Goal: Download file/media

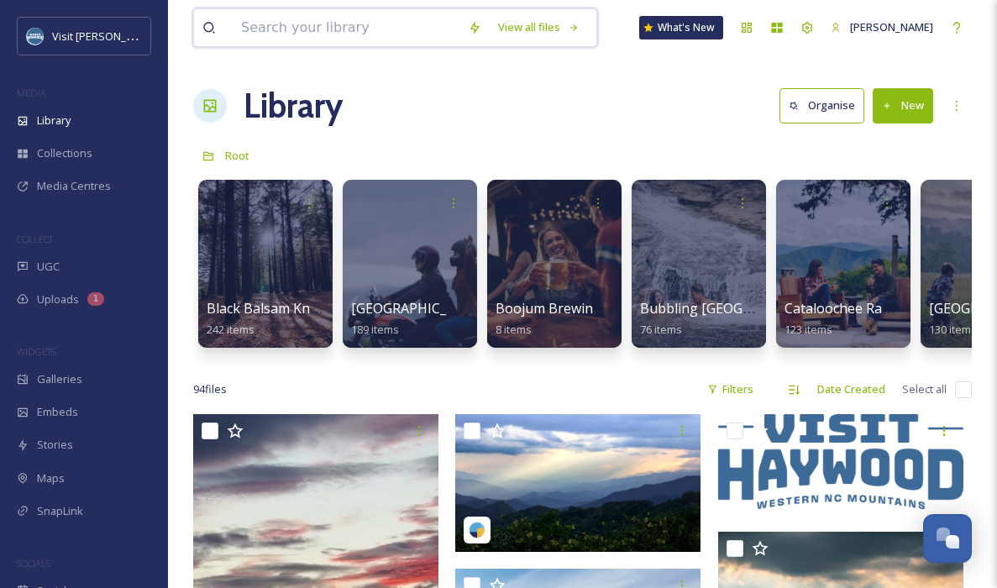
click at [354, 24] on input at bounding box center [346, 27] width 227 height 37
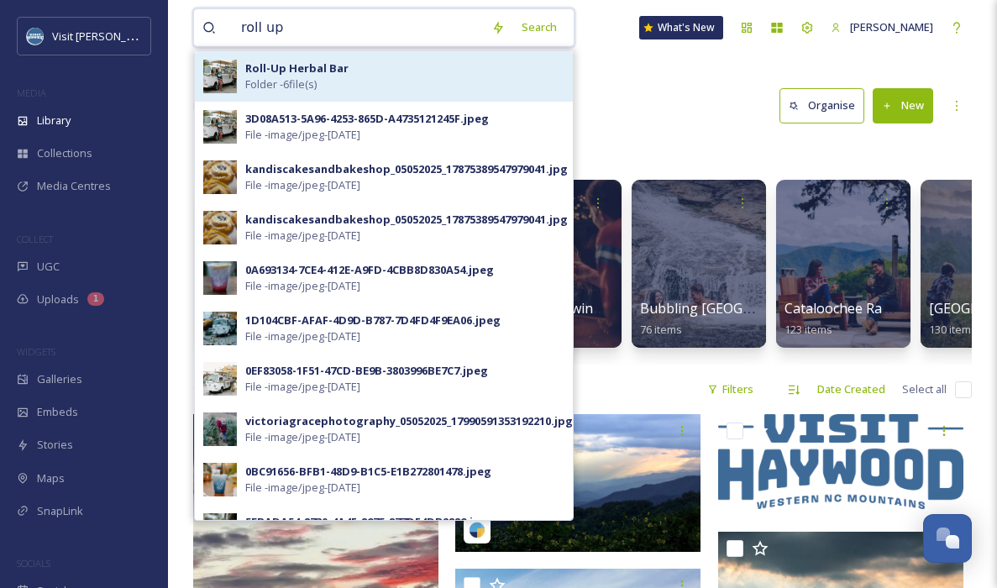
type input "roll up"
click at [354, 68] on div "Roll-Up Herbal Bar Folder - 6 file(s)" at bounding box center [404, 76] width 319 height 32
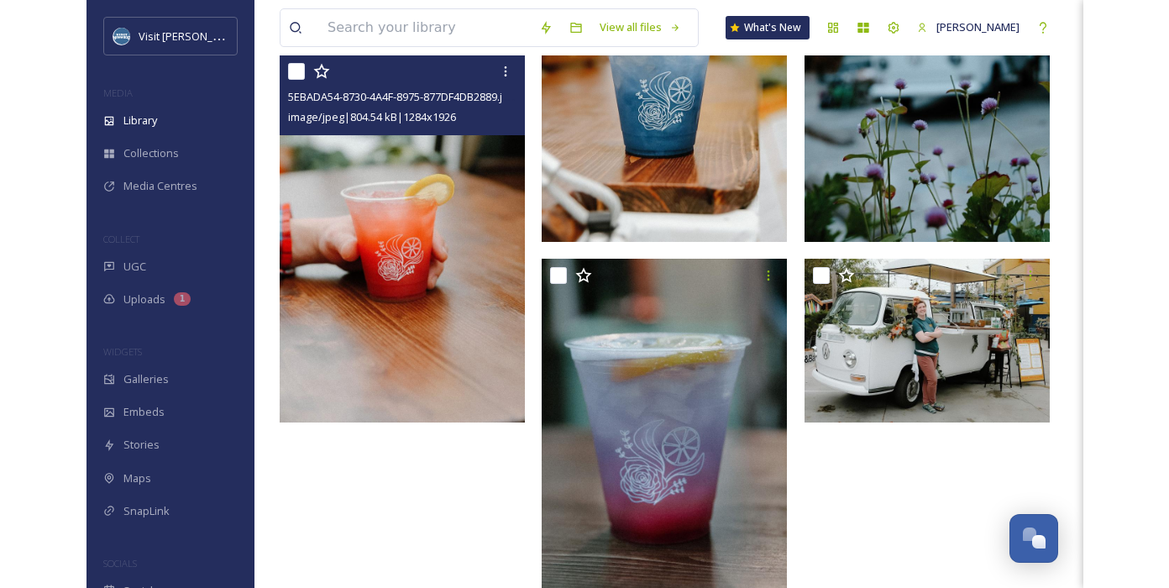
scroll to position [337, 0]
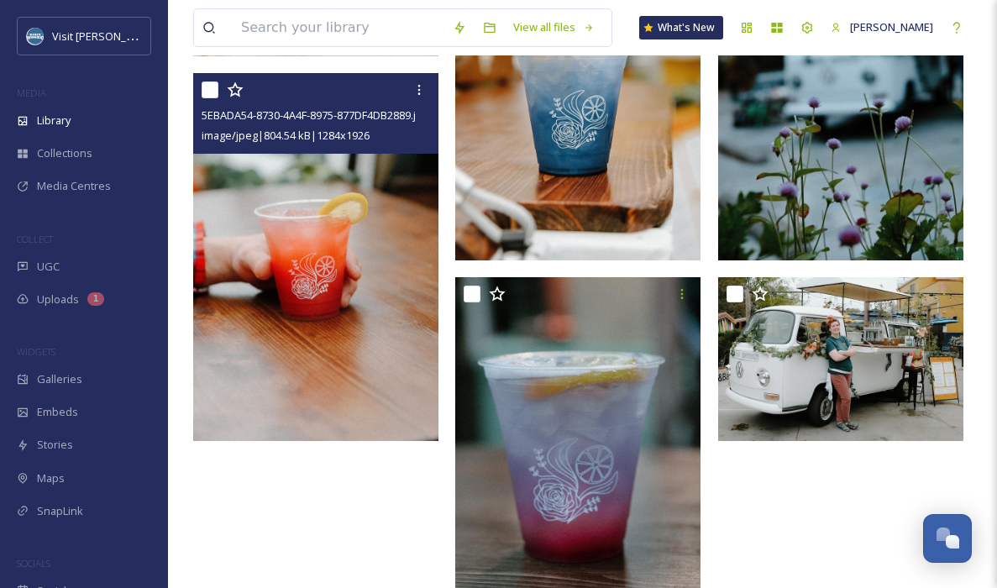
click at [301, 256] on img at bounding box center [315, 257] width 245 height 368
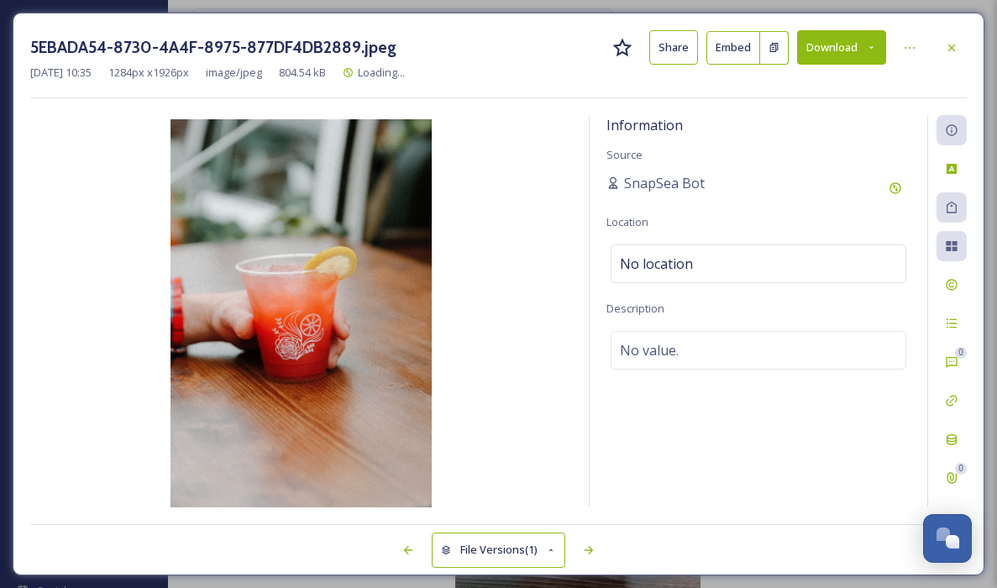
click at [866, 48] on icon at bounding box center [871, 47] width 11 height 11
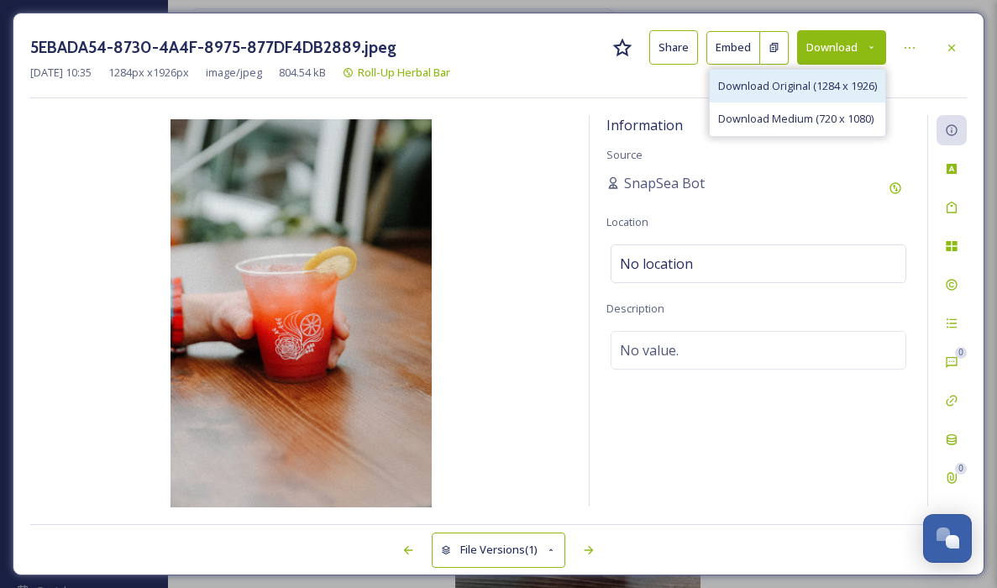
click at [793, 87] on span "Download Original (1284 x 1926)" at bounding box center [797, 86] width 159 height 16
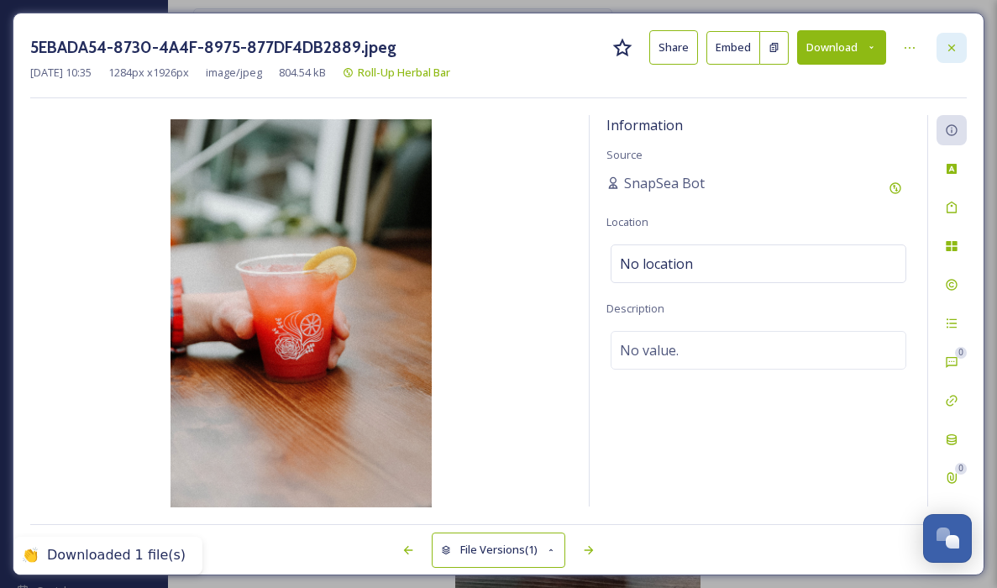
click at [962, 49] on div at bounding box center [952, 48] width 30 height 30
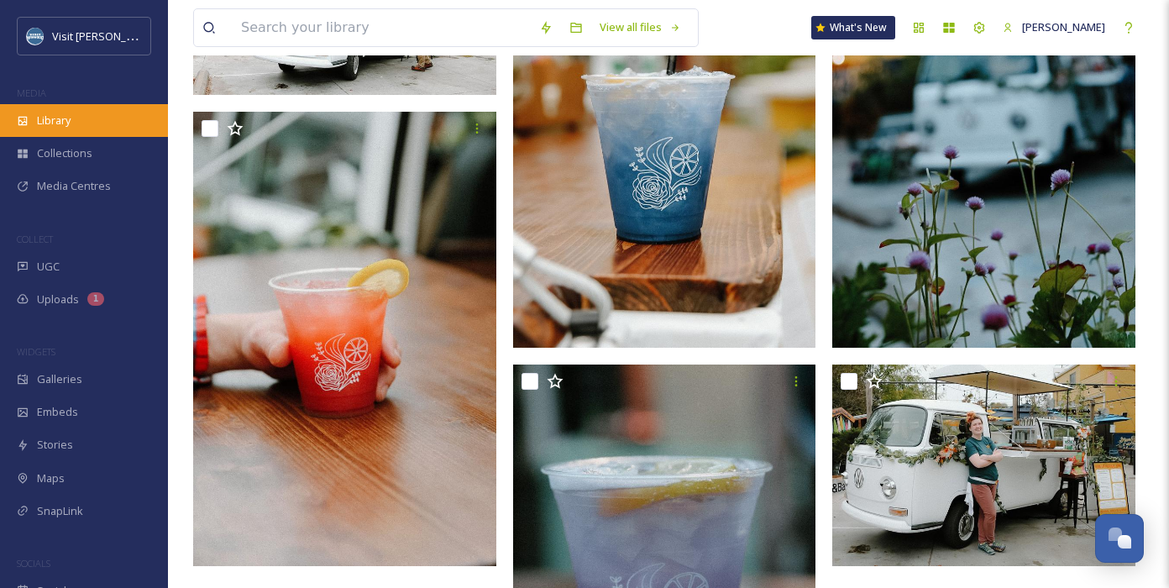
click at [87, 118] on div "Library" at bounding box center [84, 120] width 168 height 33
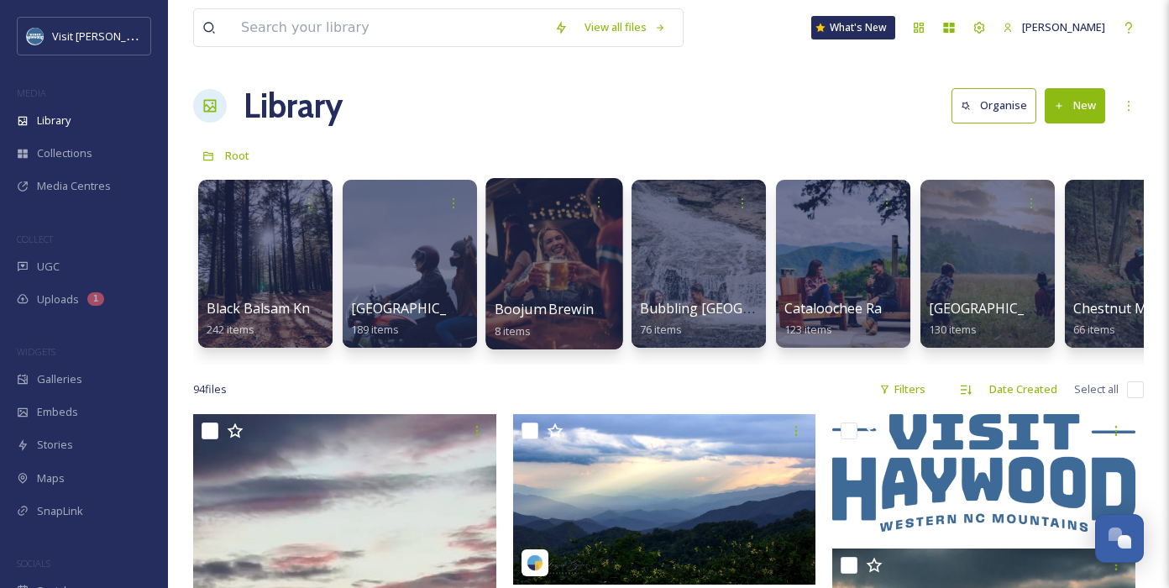
click at [530, 285] on div at bounding box center [553, 263] width 137 height 171
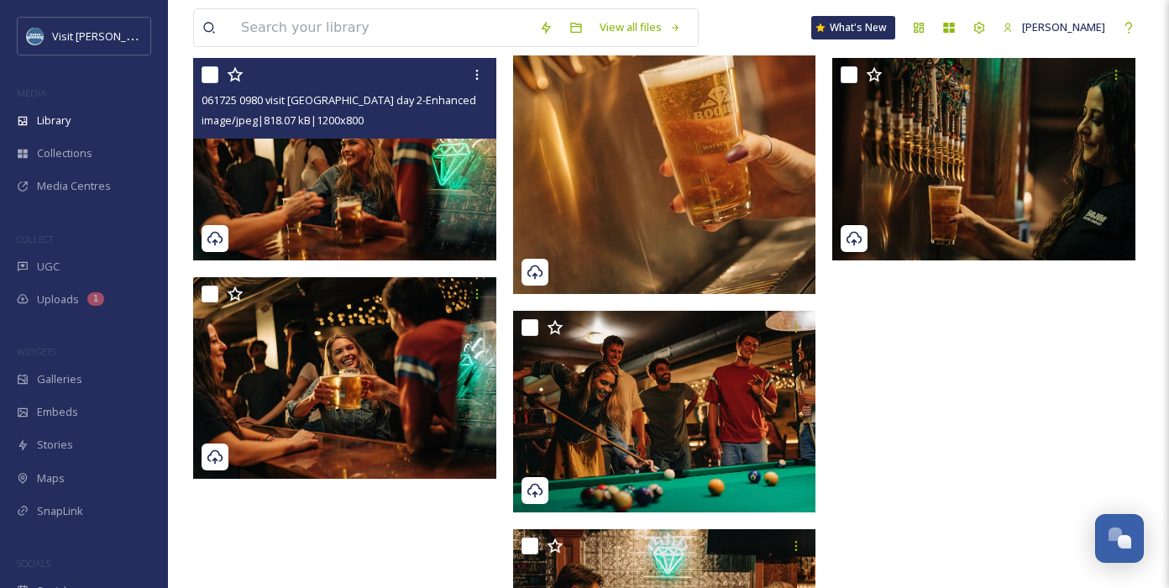
scroll to position [412, 0]
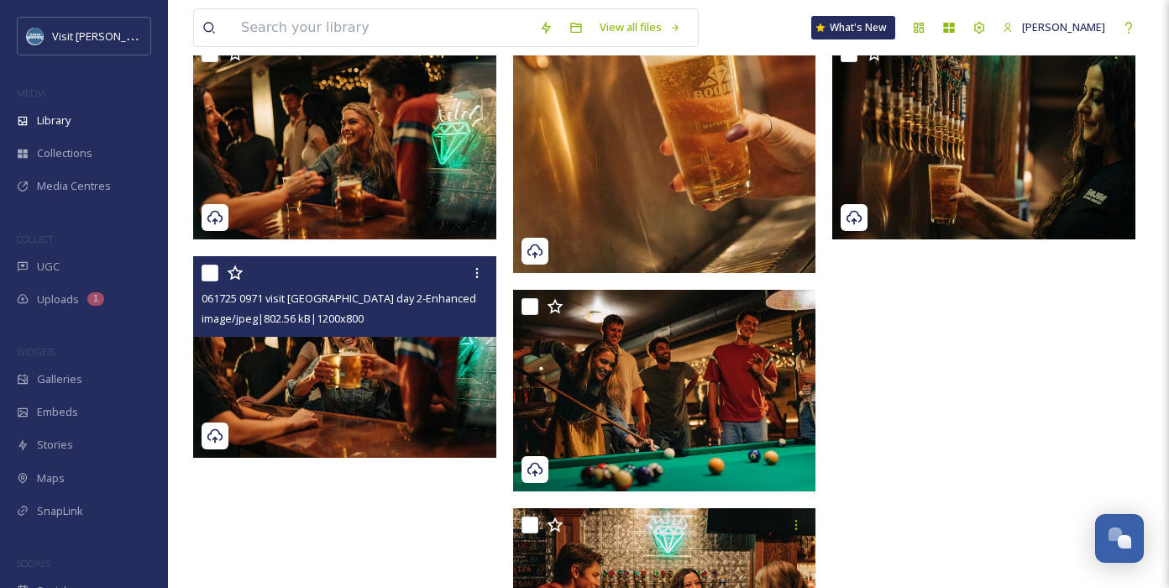
click at [378, 367] on img at bounding box center [344, 357] width 303 height 202
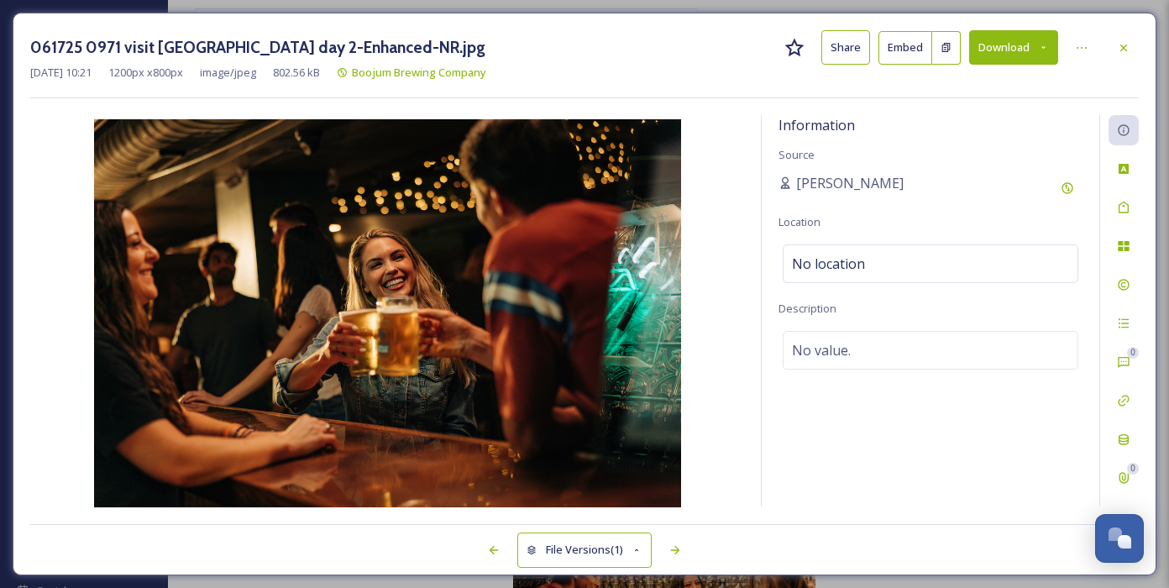
click at [996, 47] on button "Download" at bounding box center [1013, 47] width 89 height 34
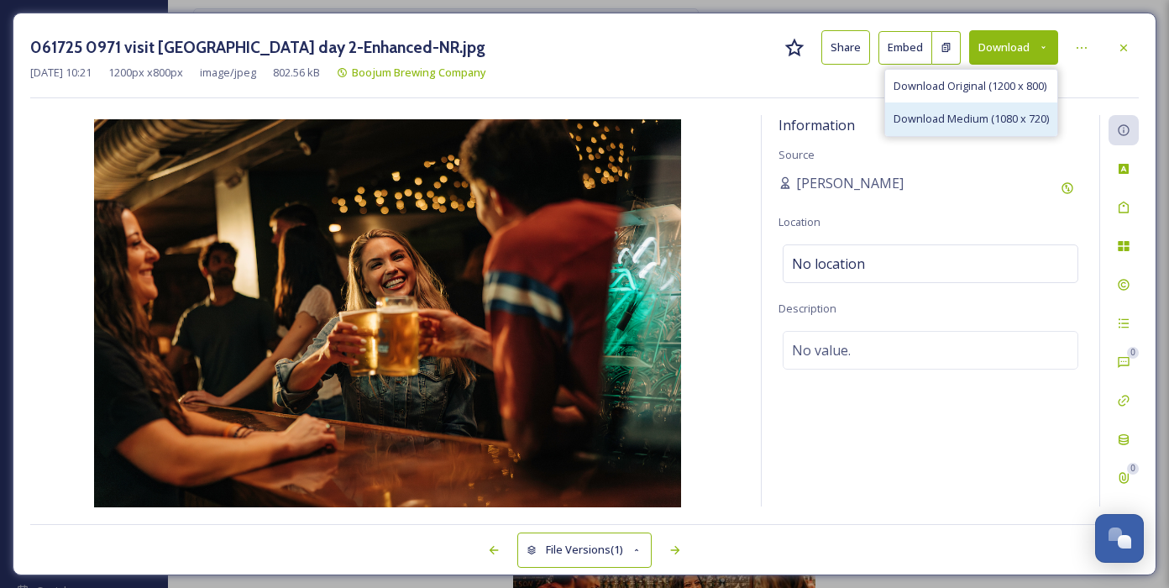
click at [993, 113] on span "Download Medium (1080 x 720)" at bounding box center [971, 119] width 155 height 16
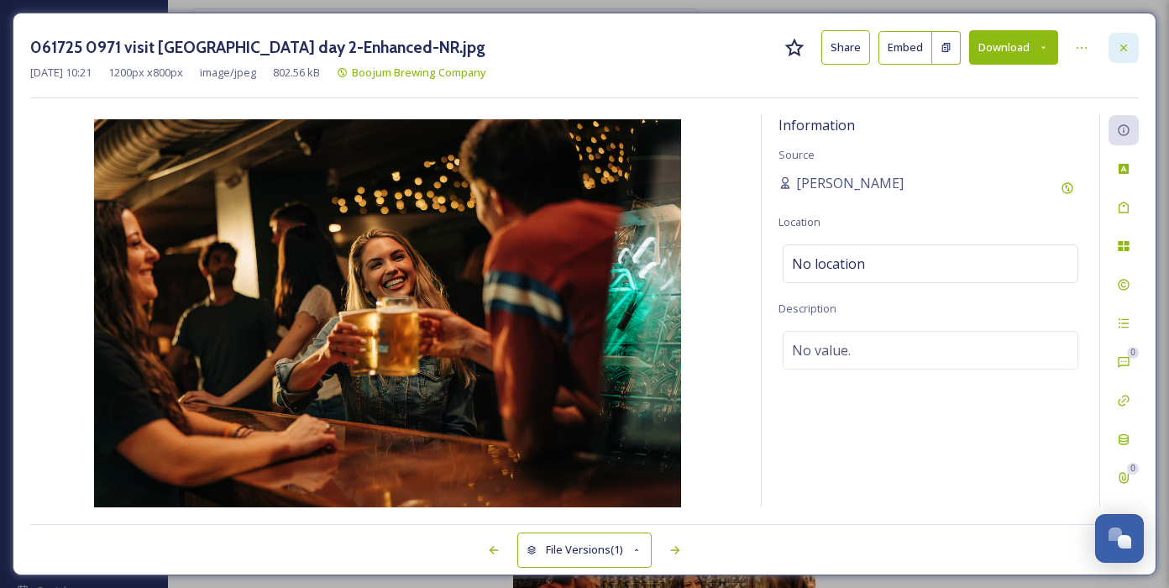
click at [996, 45] on icon at bounding box center [1123, 47] width 7 height 7
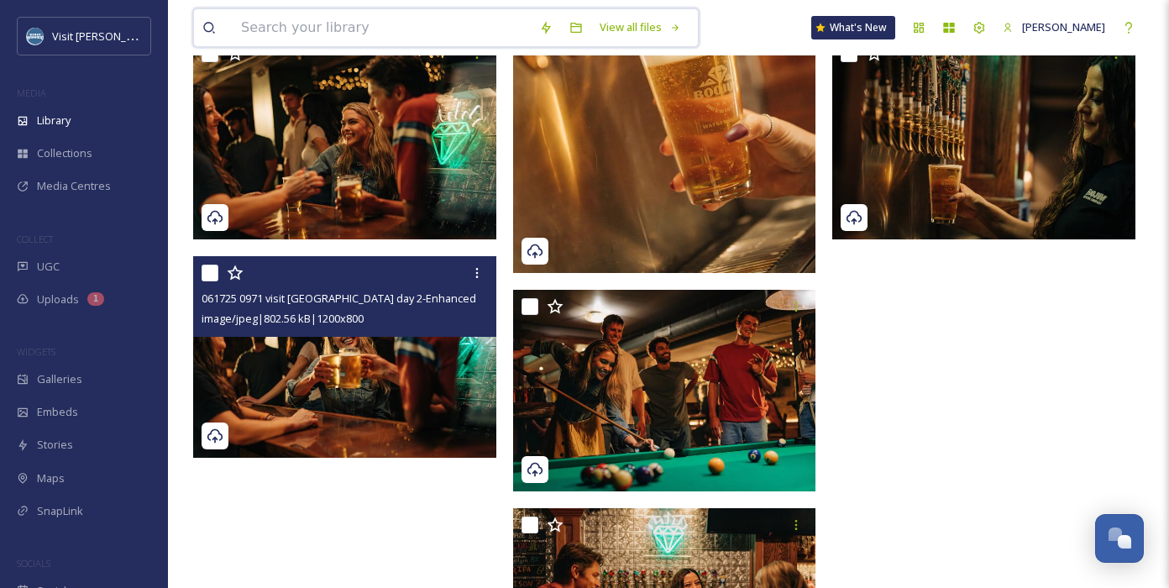
click at [346, 42] on input at bounding box center [382, 27] width 298 height 37
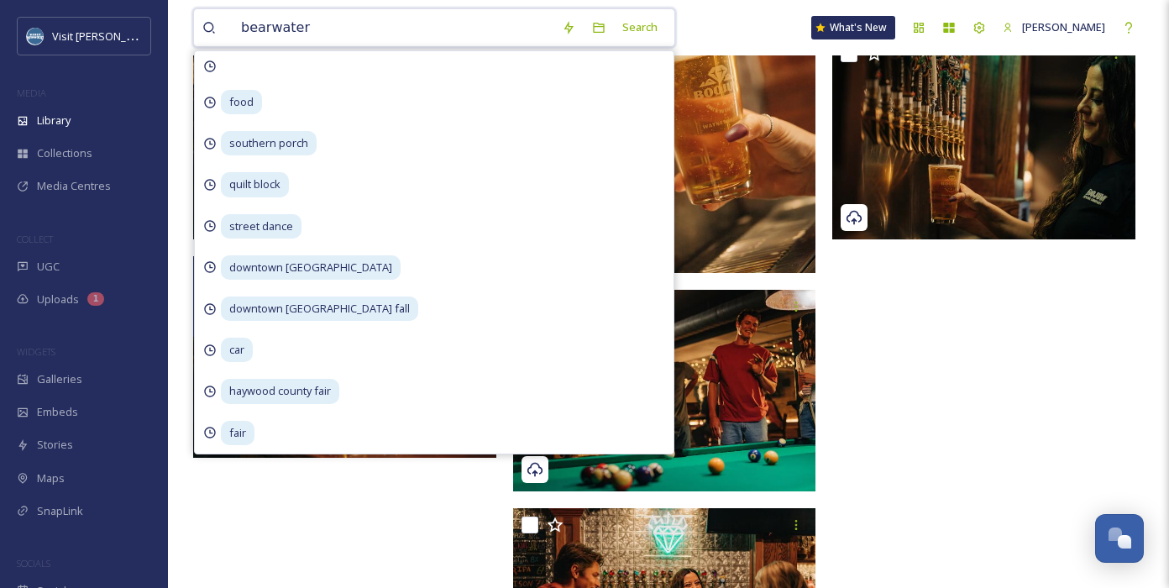
type input "bearwaters"
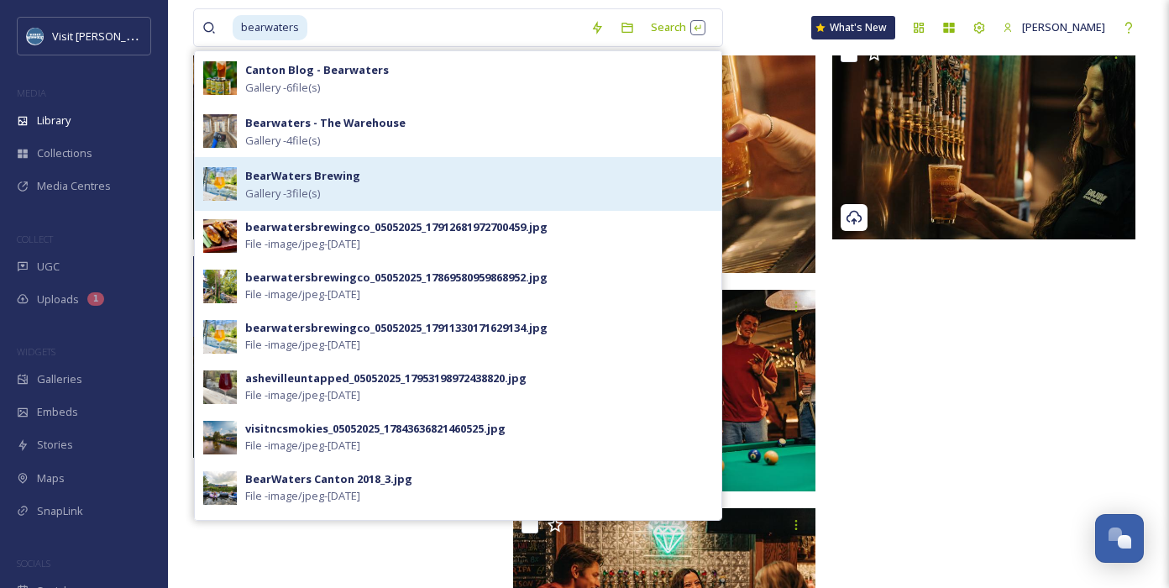
click at [346, 176] on strong "BearWaters Brewing" at bounding box center [302, 175] width 115 height 15
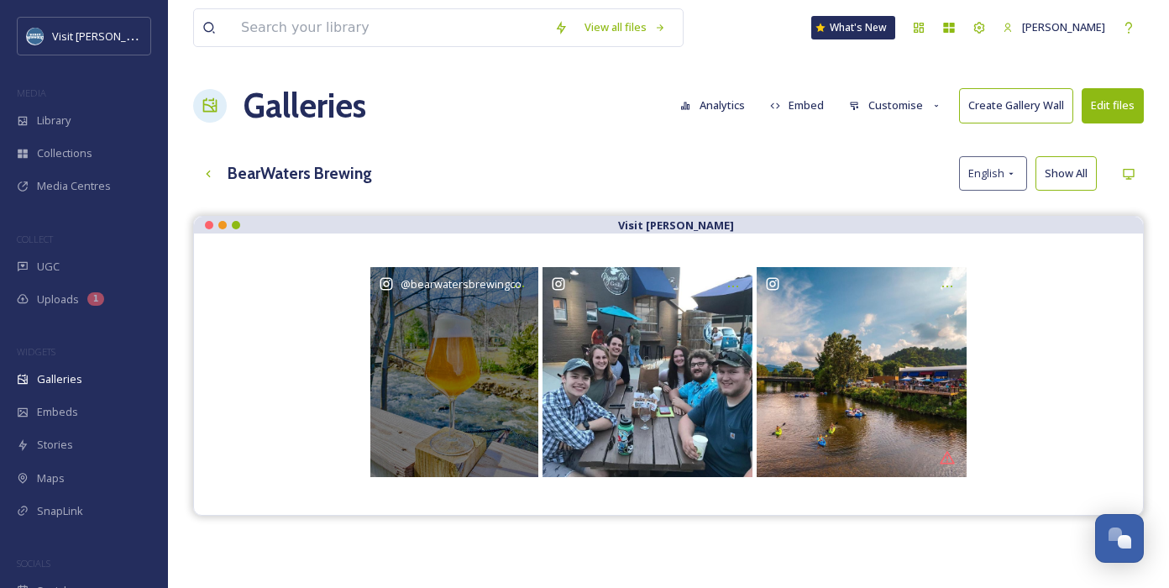
click at [453, 367] on div "@ bearwatersbrewingco" at bounding box center [454, 372] width 168 height 210
click at [499, 435] on div "@ bearwatersbrewingco" at bounding box center [454, 372] width 168 height 210
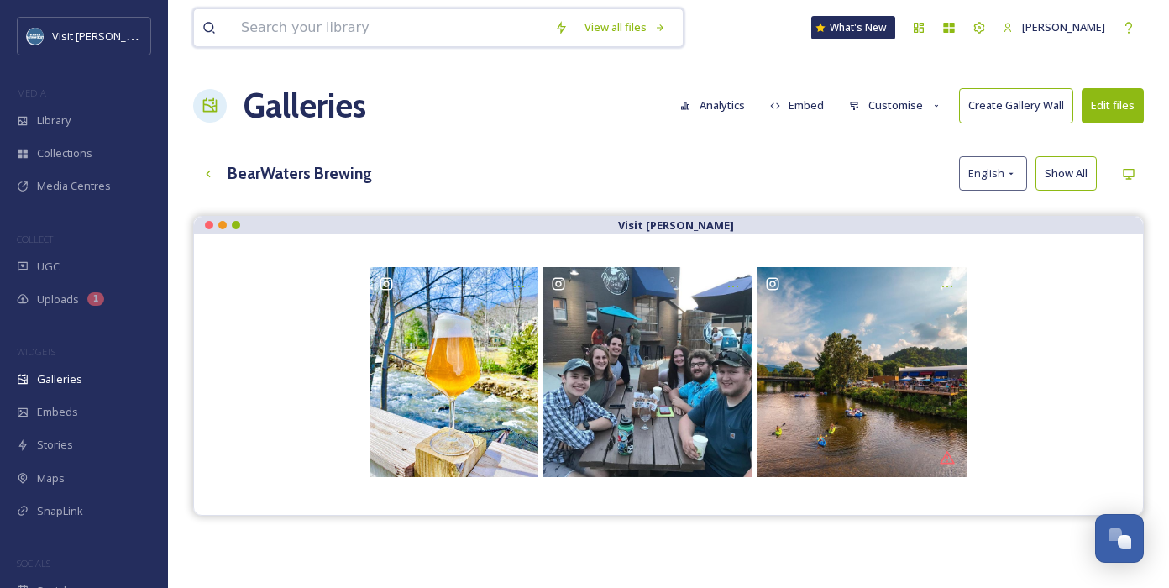
click at [333, 39] on input at bounding box center [389, 27] width 313 height 37
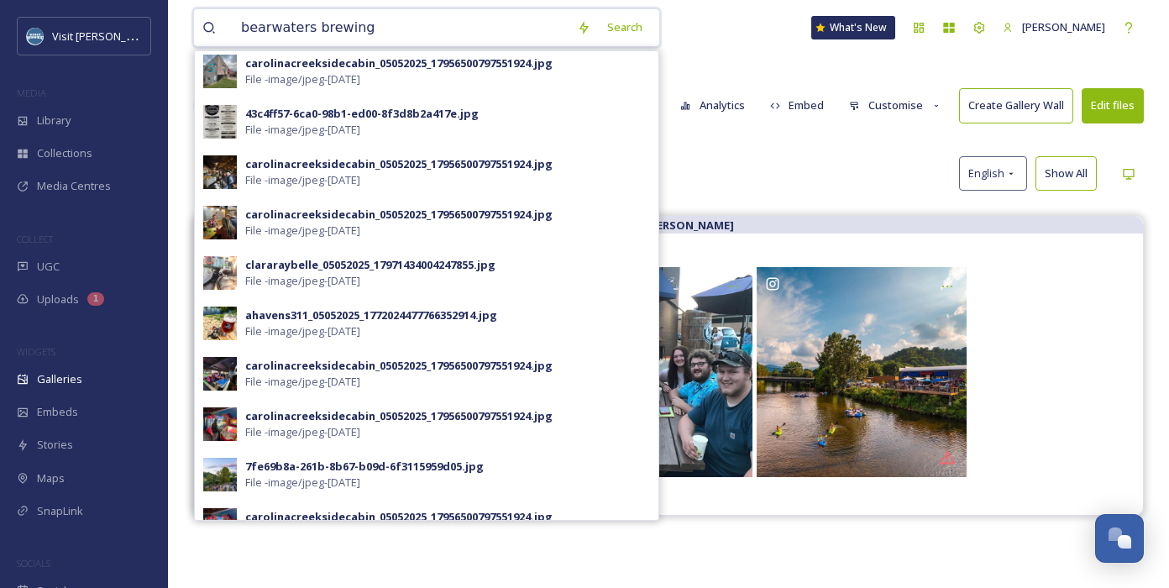
scroll to position [163, 0]
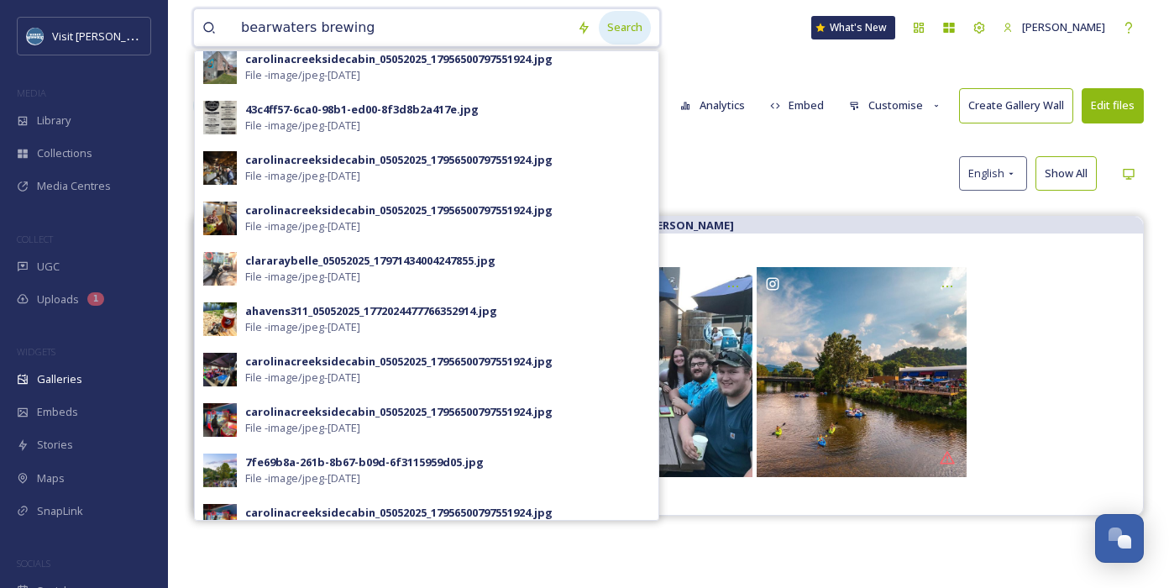
type input "bearwaters brewing"
click at [601, 26] on div "Search" at bounding box center [625, 27] width 52 height 33
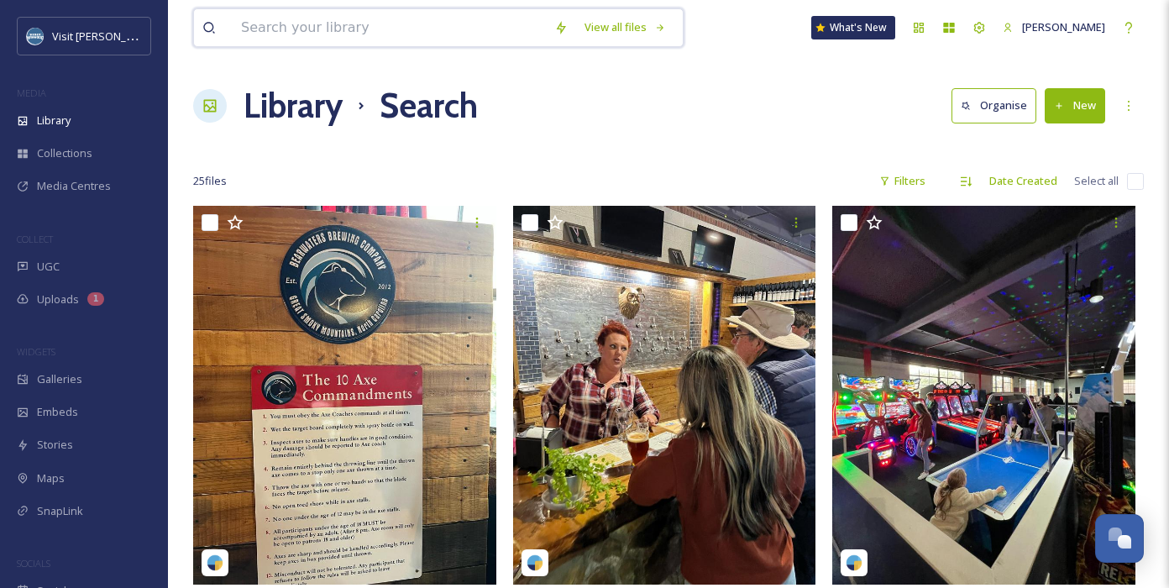
click at [344, 18] on input at bounding box center [389, 27] width 313 height 37
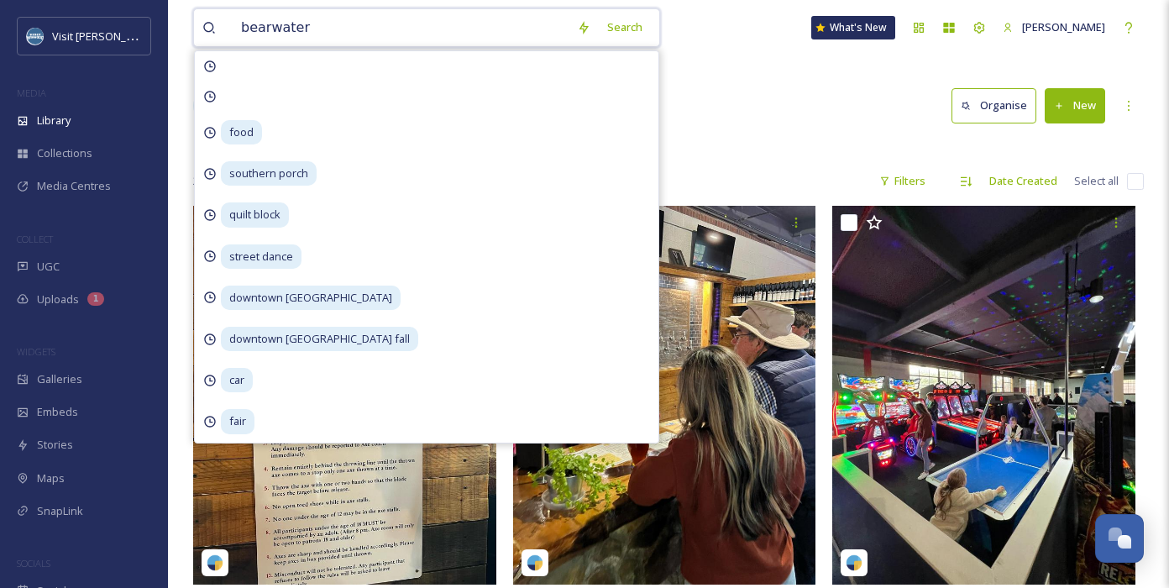
type input "bearwaters"
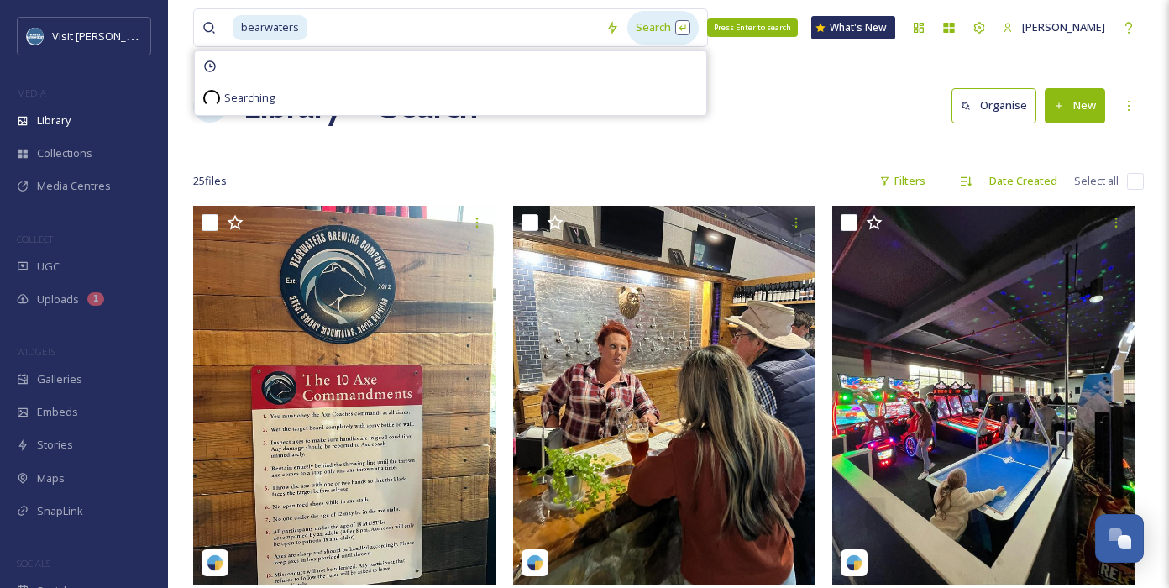
click at [662, 24] on div "Search Press Enter to search" at bounding box center [662, 27] width 71 height 33
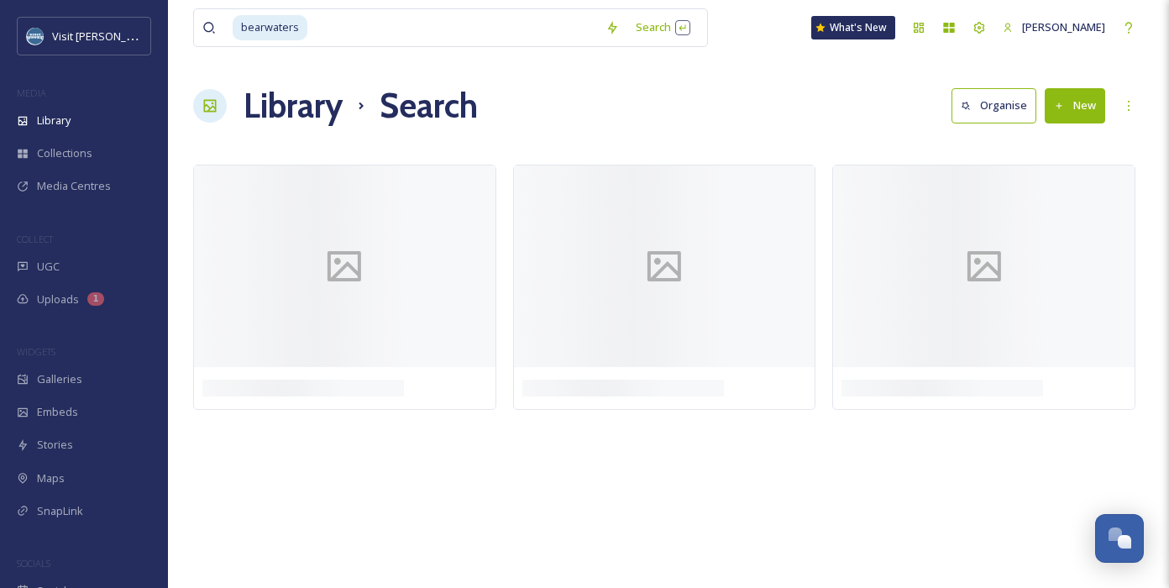
click at [832, 125] on div "Library Search Organise New" at bounding box center [668, 106] width 951 height 50
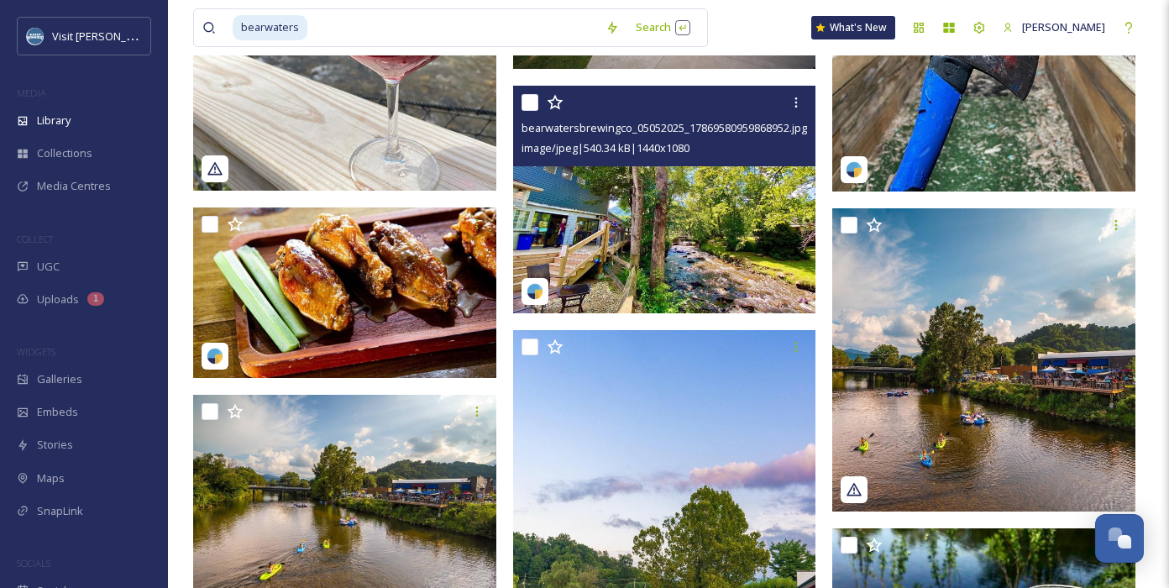
scroll to position [6606, 0]
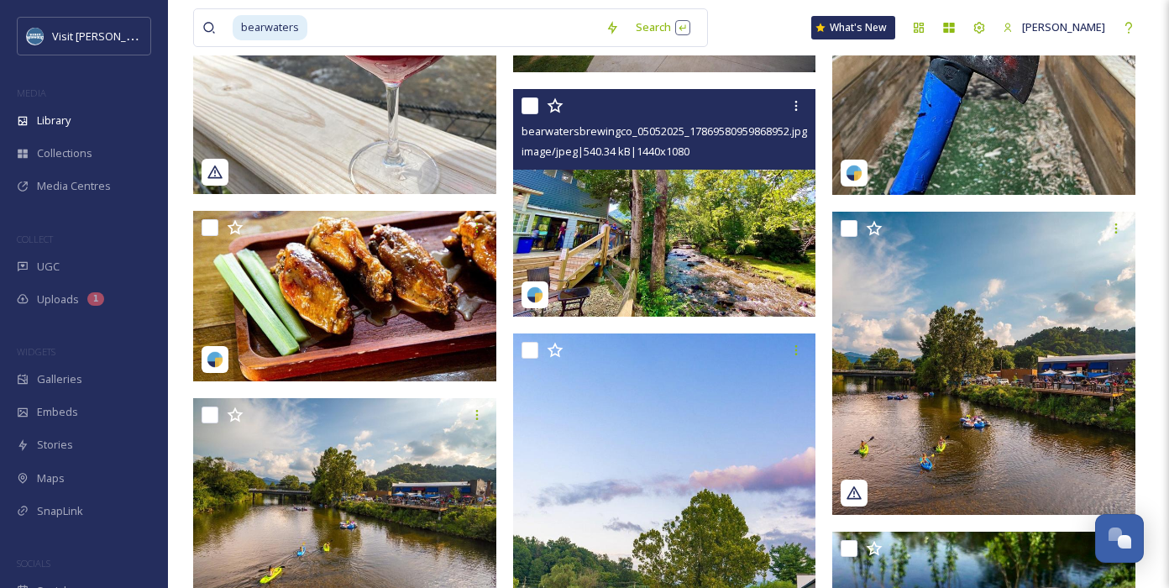
click at [710, 240] on img at bounding box center [664, 203] width 303 height 228
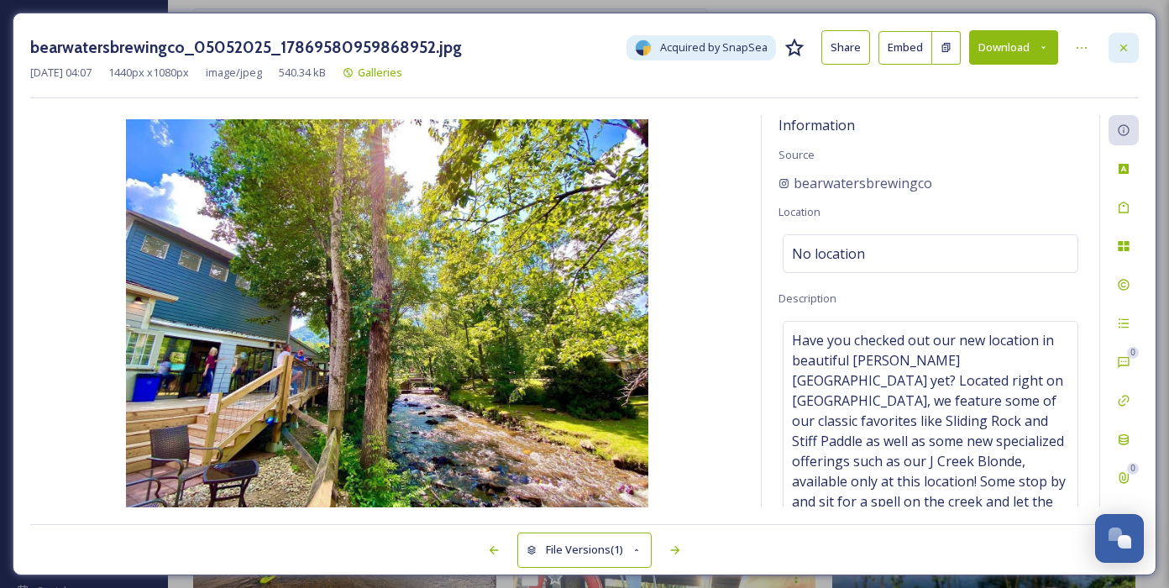
click at [996, 45] on icon at bounding box center [1123, 47] width 13 height 13
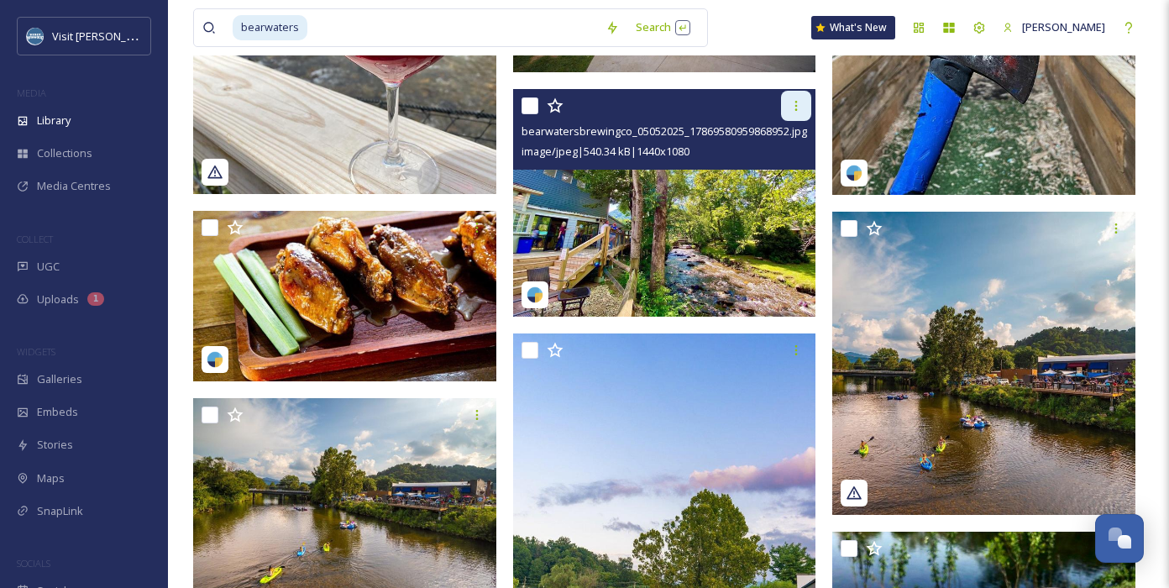
click at [790, 102] on icon at bounding box center [796, 105] width 13 height 13
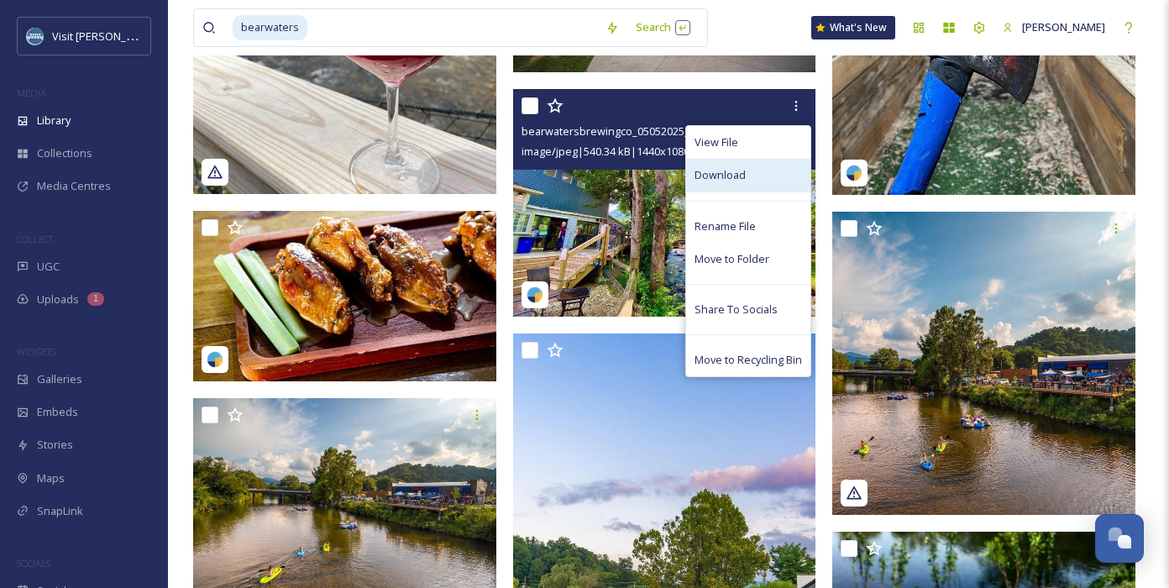
click at [758, 169] on div "Download" at bounding box center [748, 175] width 124 height 33
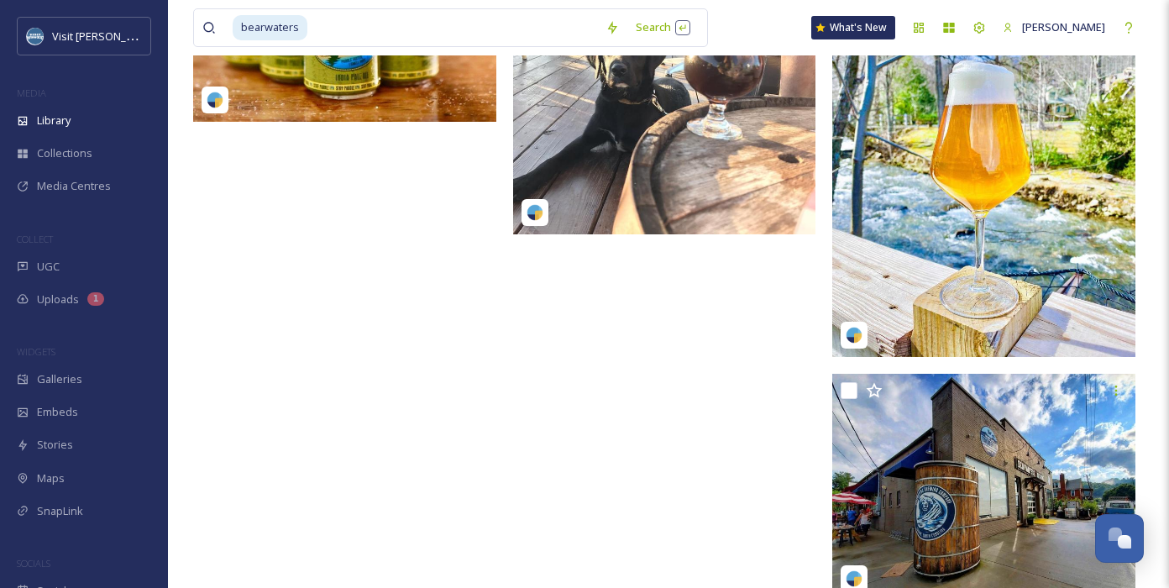
scroll to position [7522, 0]
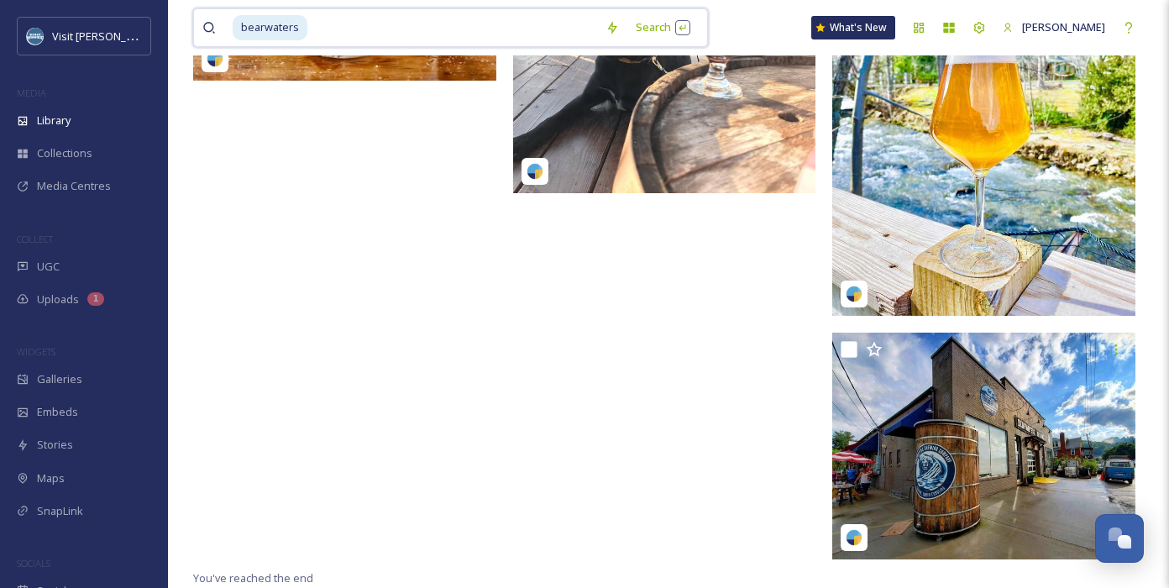
click at [396, 25] on input at bounding box center [453, 27] width 288 height 37
type input "b"
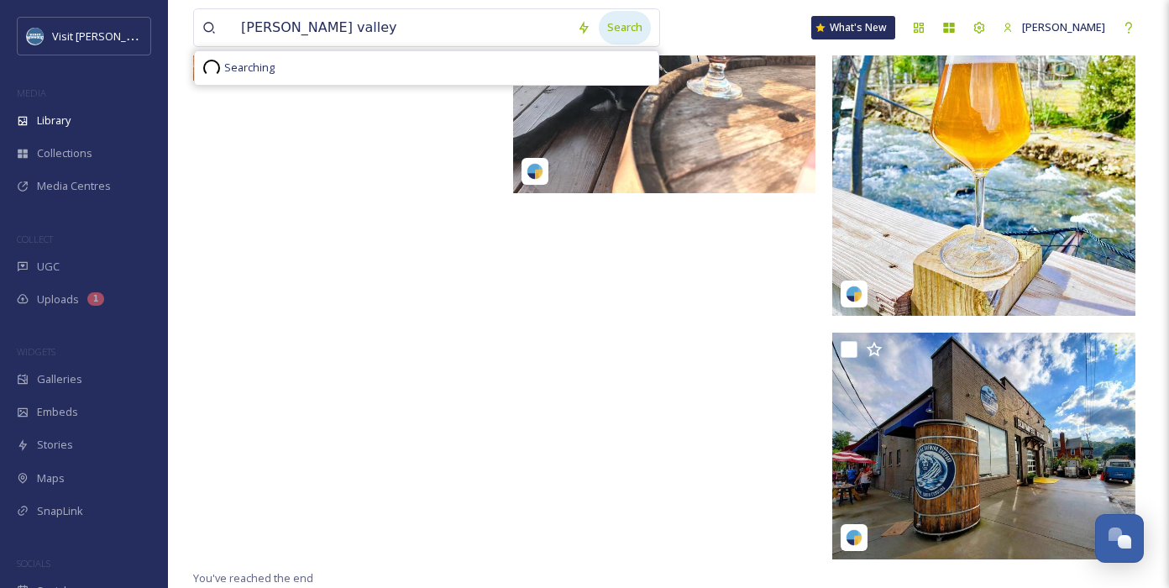
click at [615, 25] on div "Search" at bounding box center [625, 27] width 52 height 33
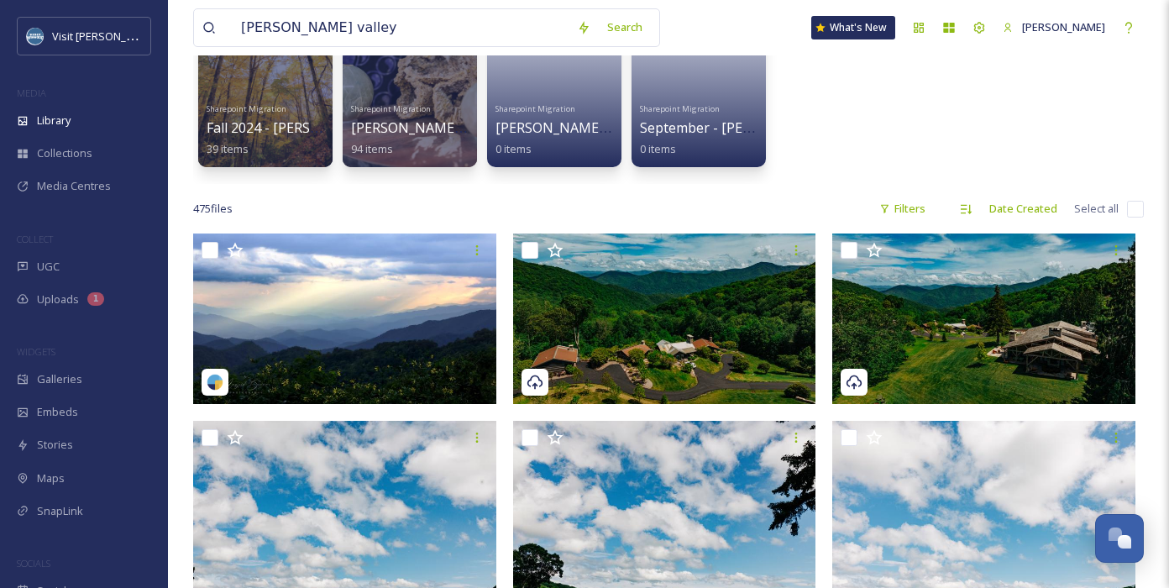
scroll to position [150, 0]
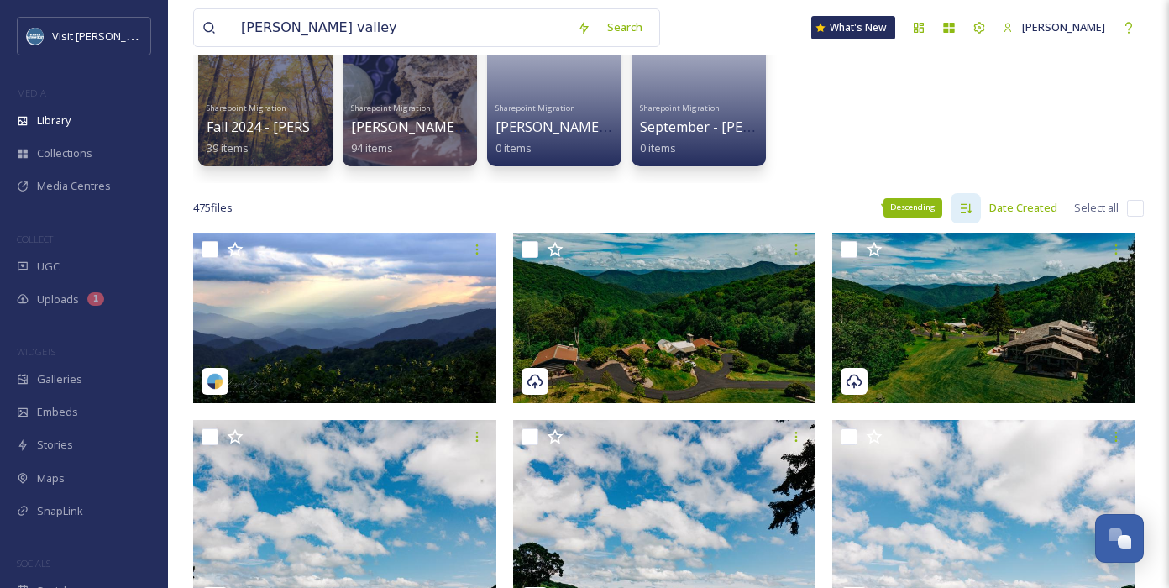
click at [969, 206] on icon at bounding box center [965, 208] width 13 height 13
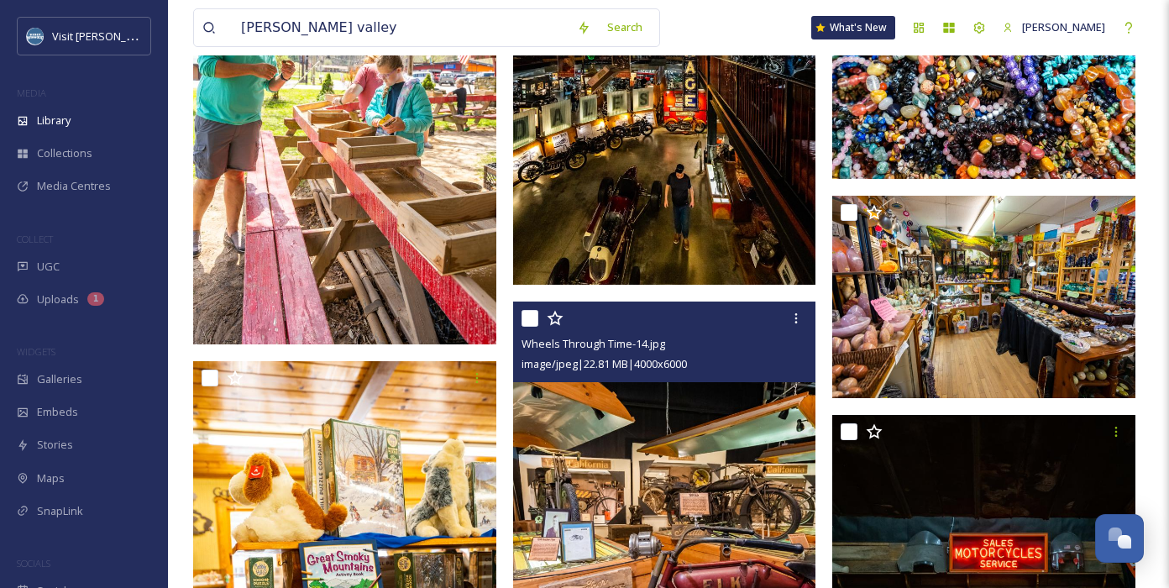
scroll to position [32408, 0]
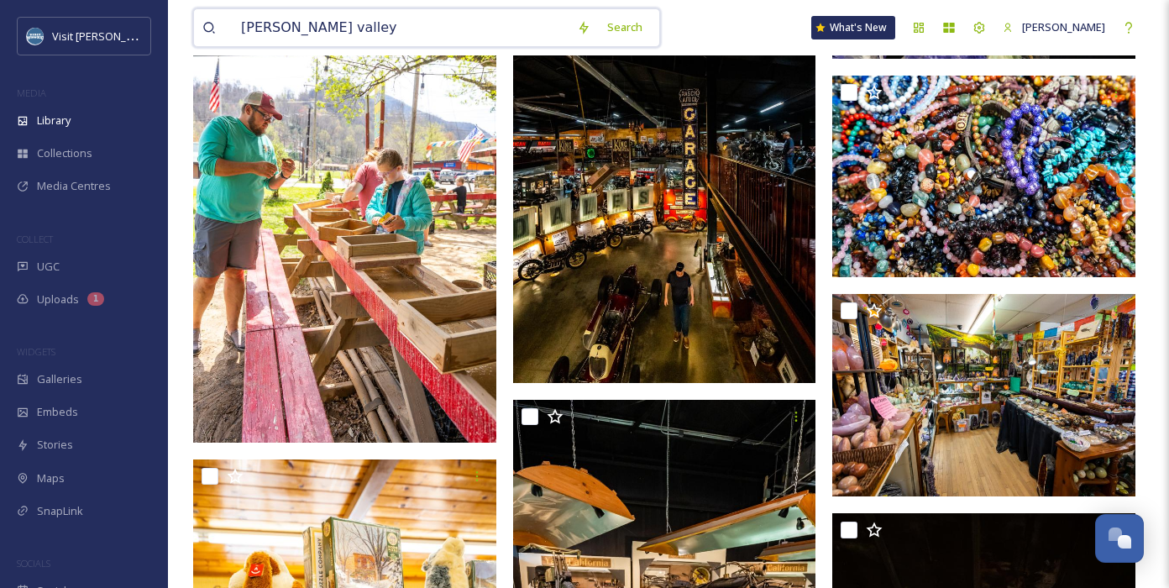
drag, startPoint x: 457, startPoint y: 23, endPoint x: 217, endPoint y: 1, distance: 241.2
click at [217, 1] on div "[PERSON_NAME] valley Search What's New [PERSON_NAME]" at bounding box center [668, 27] width 951 height 55
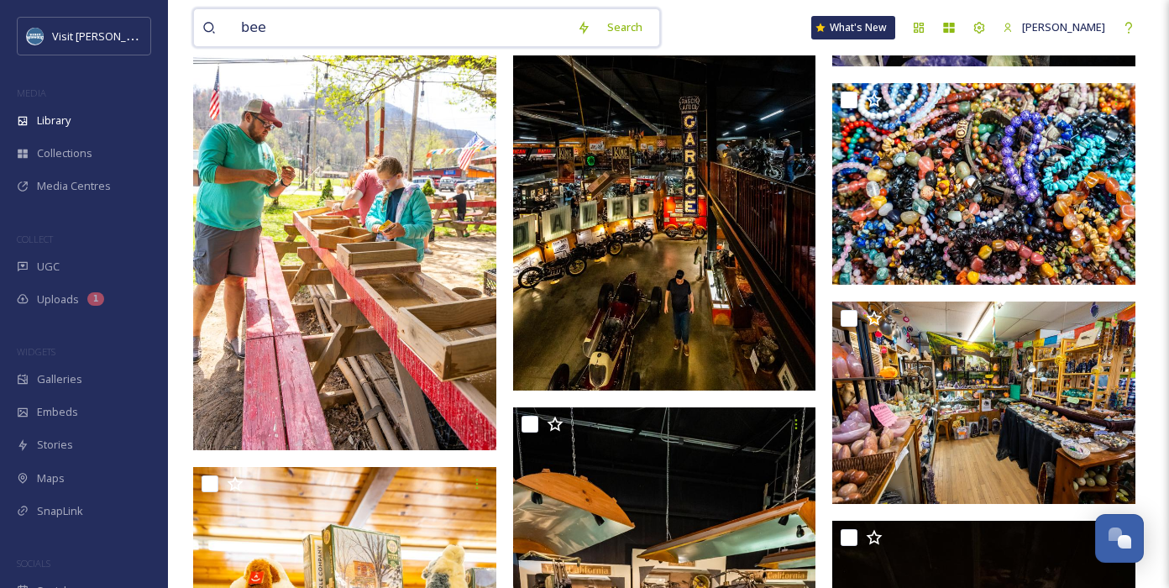
type input "beer"
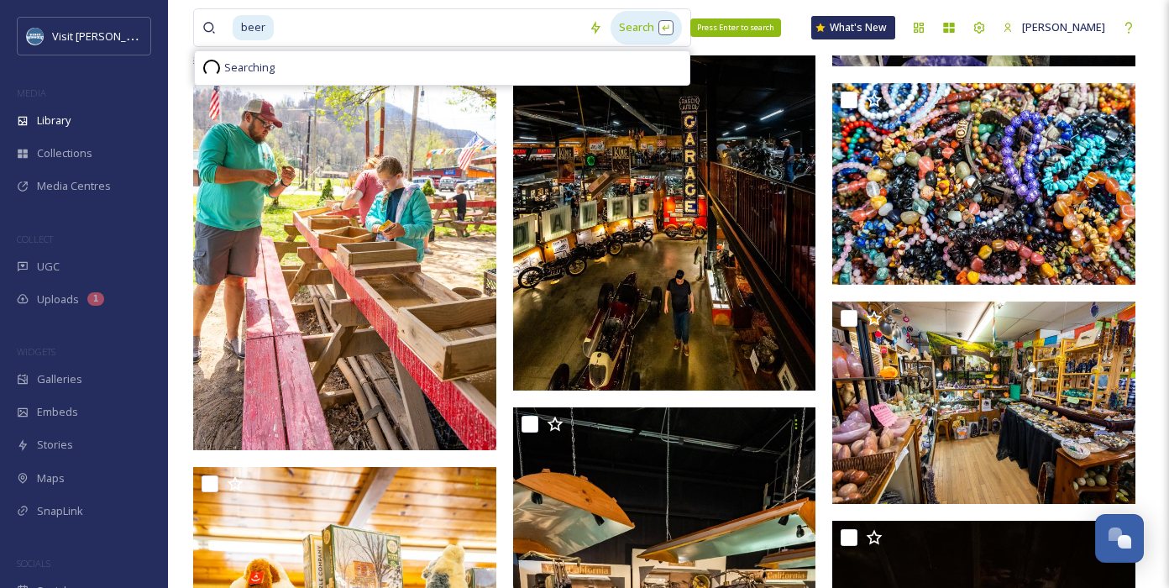
click at [624, 24] on div "Search Press Enter to search" at bounding box center [646, 27] width 71 height 33
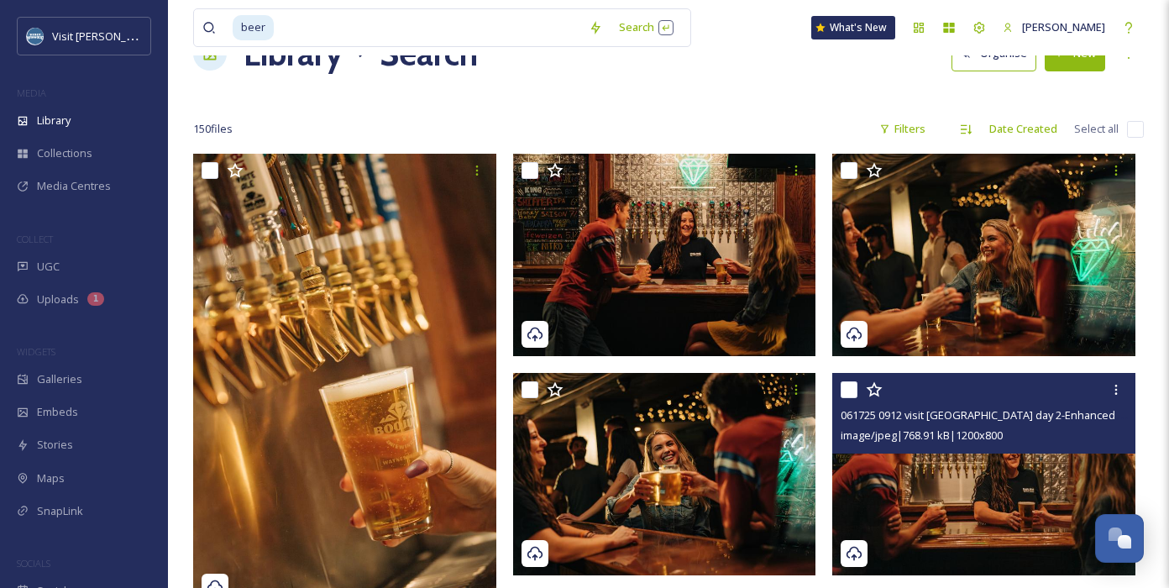
scroll to position [49, 0]
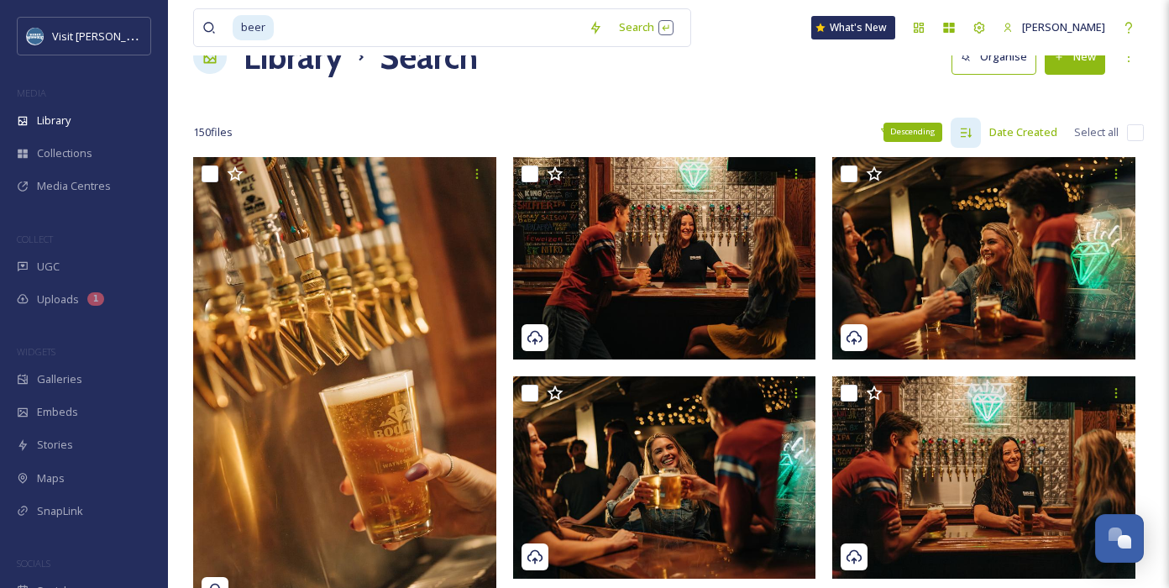
click at [969, 131] on icon at bounding box center [965, 132] width 13 height 13
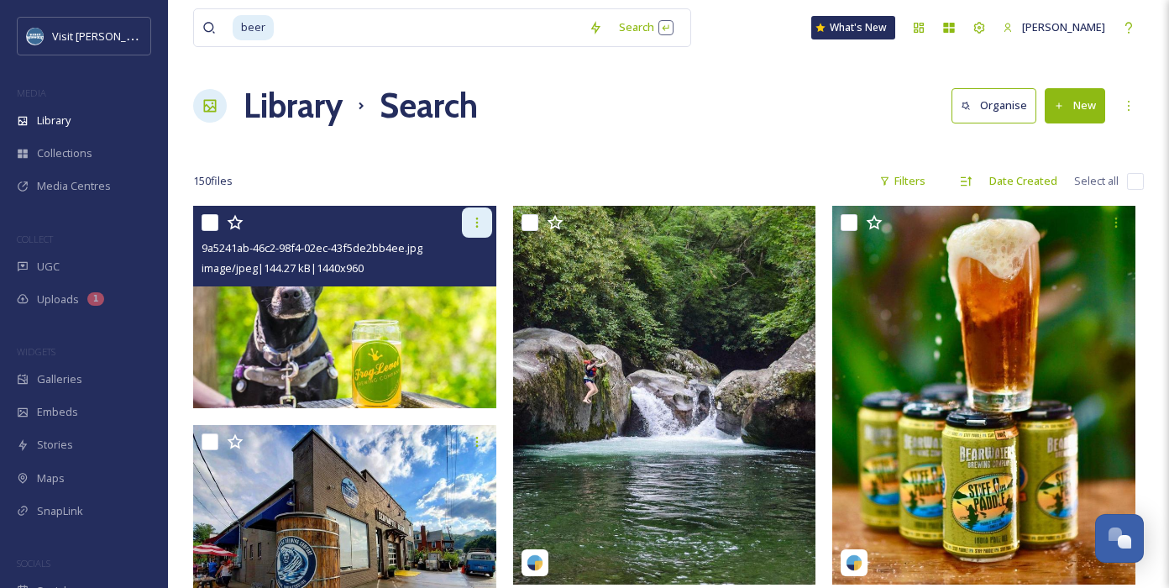
click at [479, 223] on icon at bounding box center [476, 222] width 13 height 13
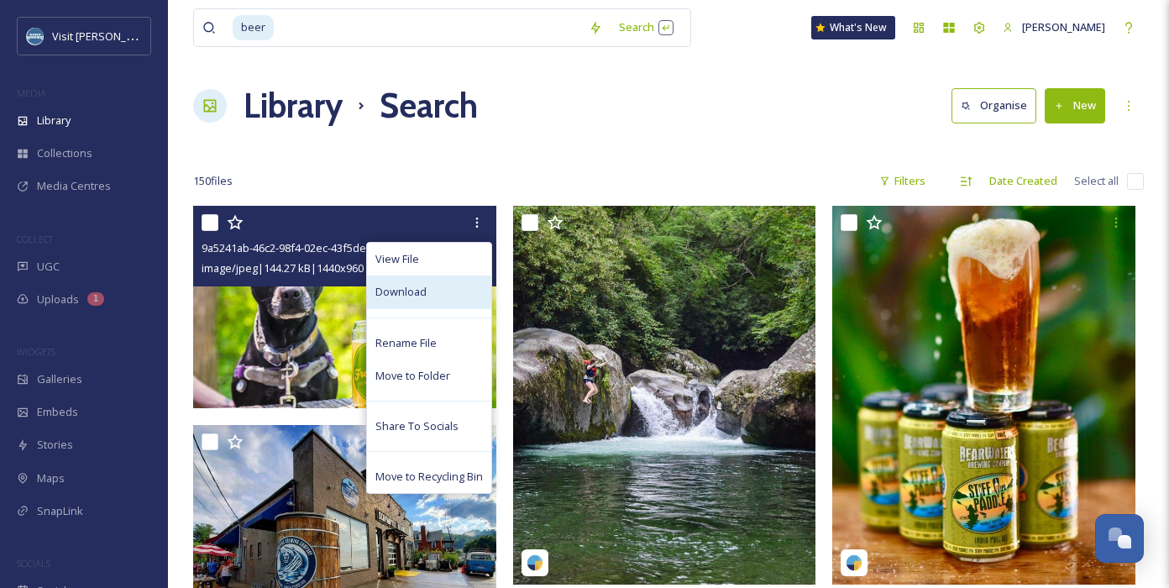
click at [424, 284] on span "Download" at bounding box center [400, 292] width 51 height 16
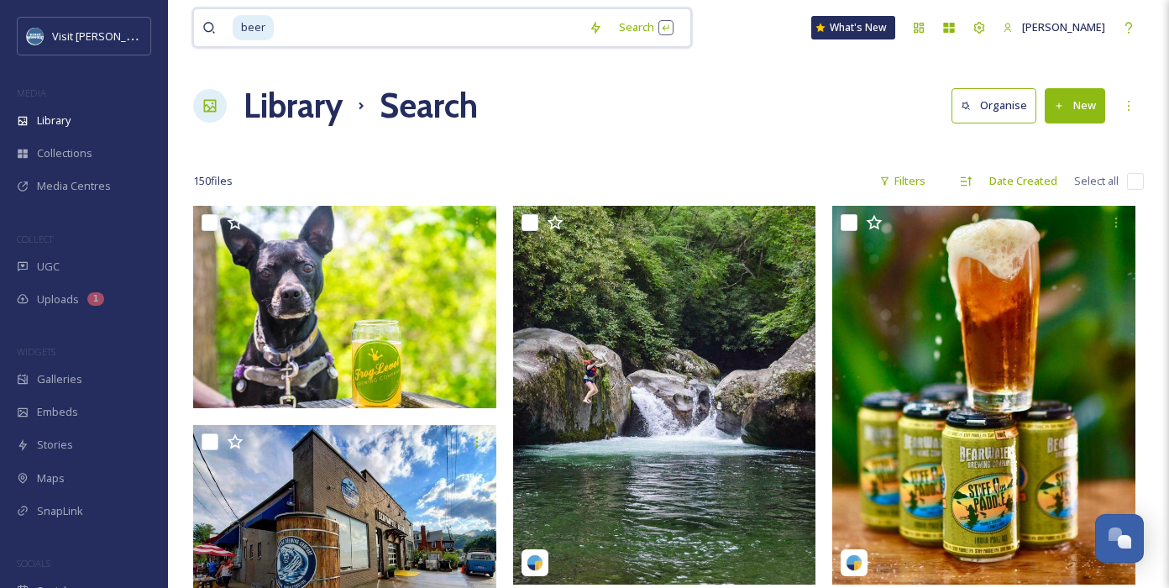
click at [367, 29] on input at bounding box center [428, 27] width 305 height 37
type input "b"
type input "wine"
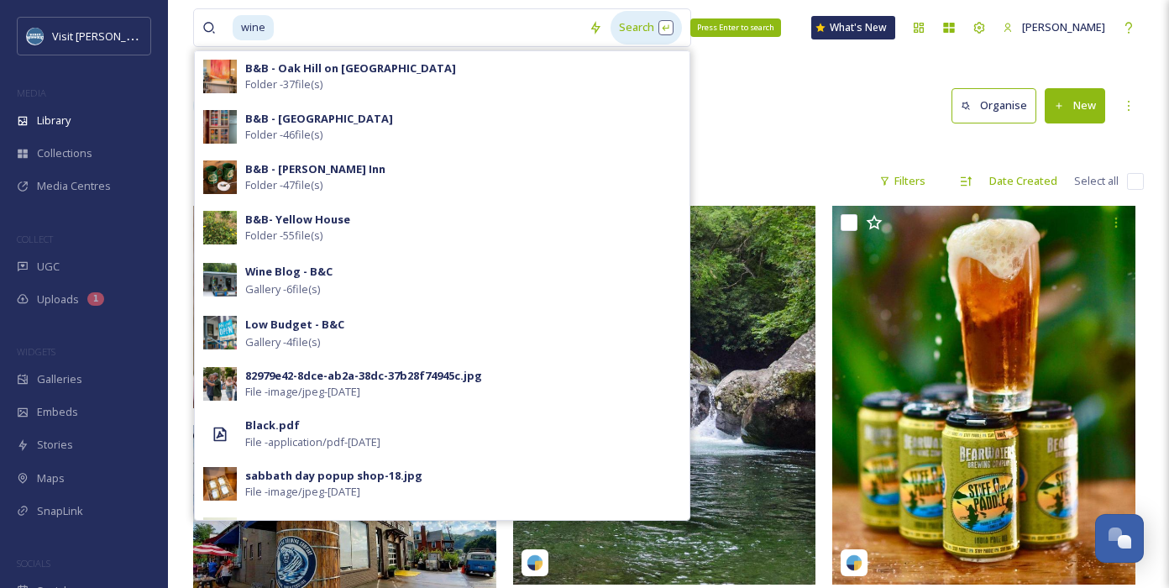
click at [638, 24] on div "Search Press Enter to search" at bounding box center [646, 27] width 71 height 33
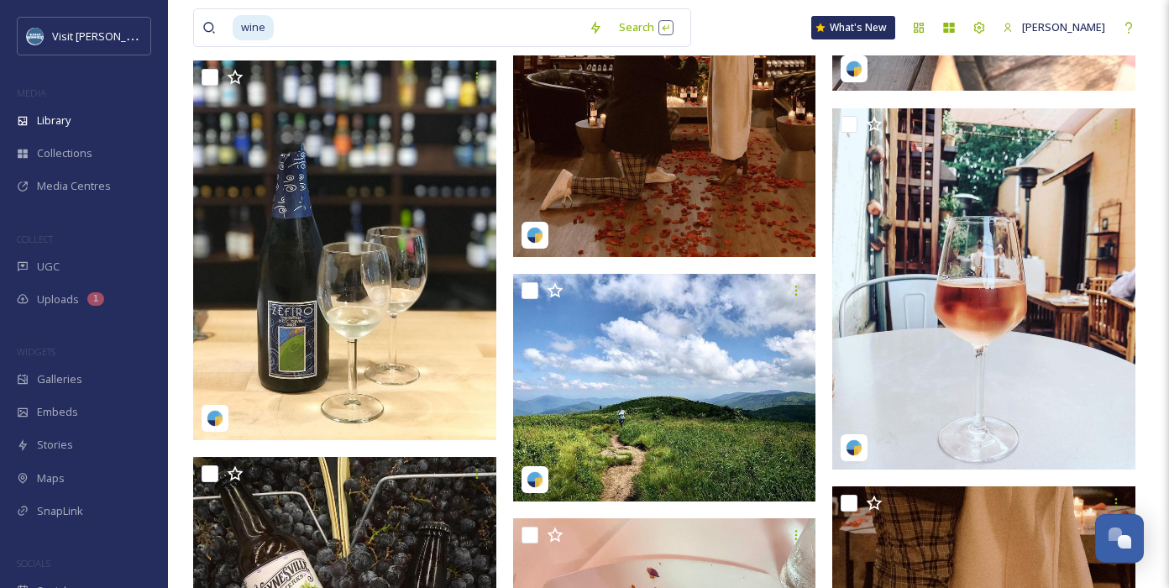
scroll to position [9745, 0]
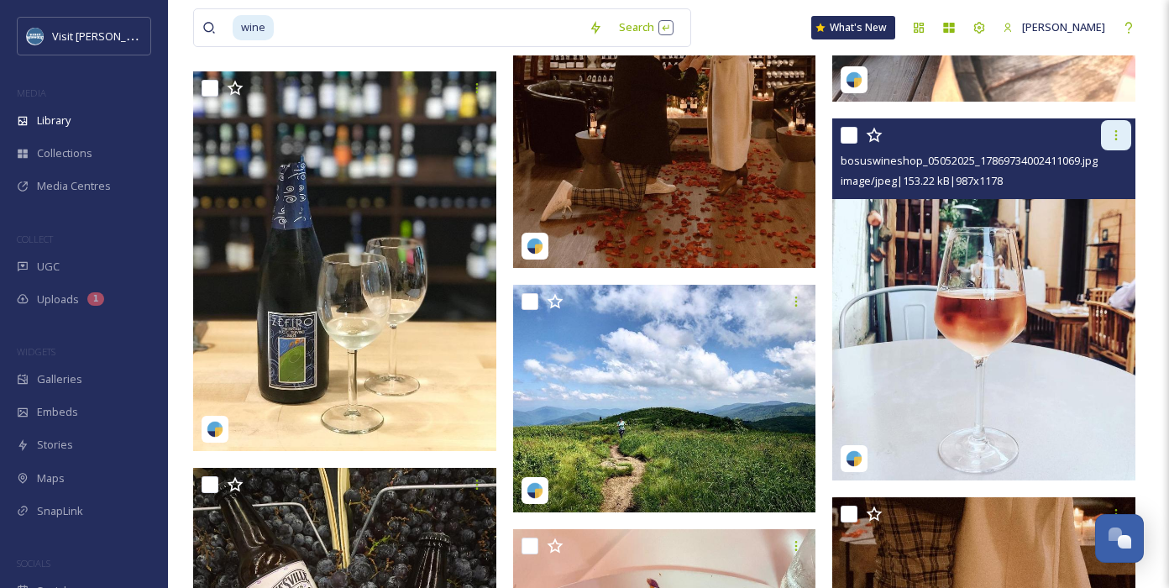
click at [996, 143] on div at bounding box center [1116, 135] width 30 height 30
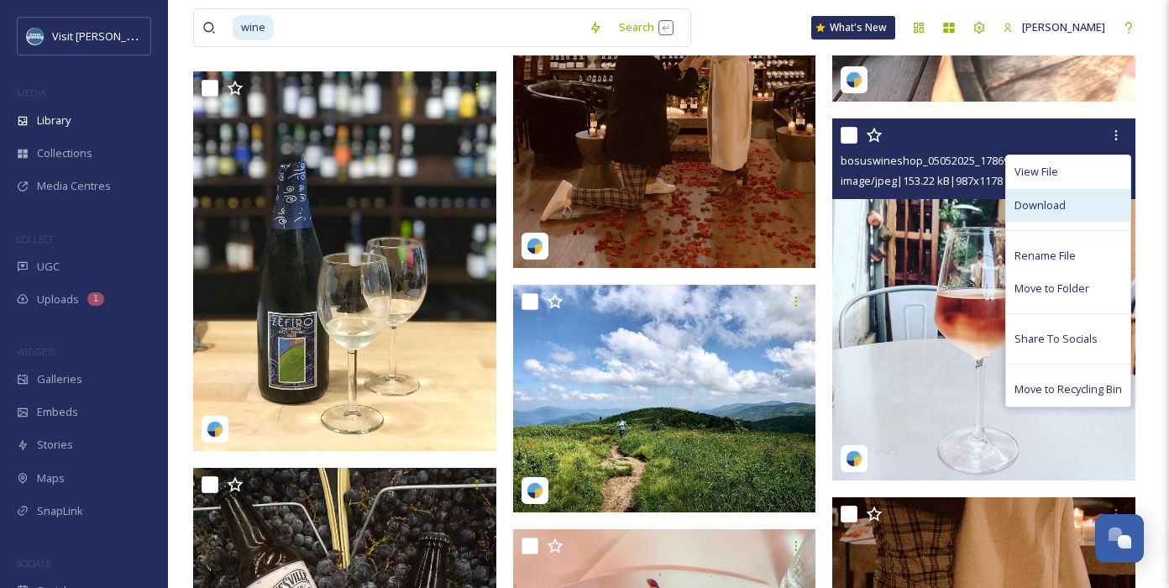
click at [996, 213] on div "Download" at bounding box center [1068, 205] width 124 height 33
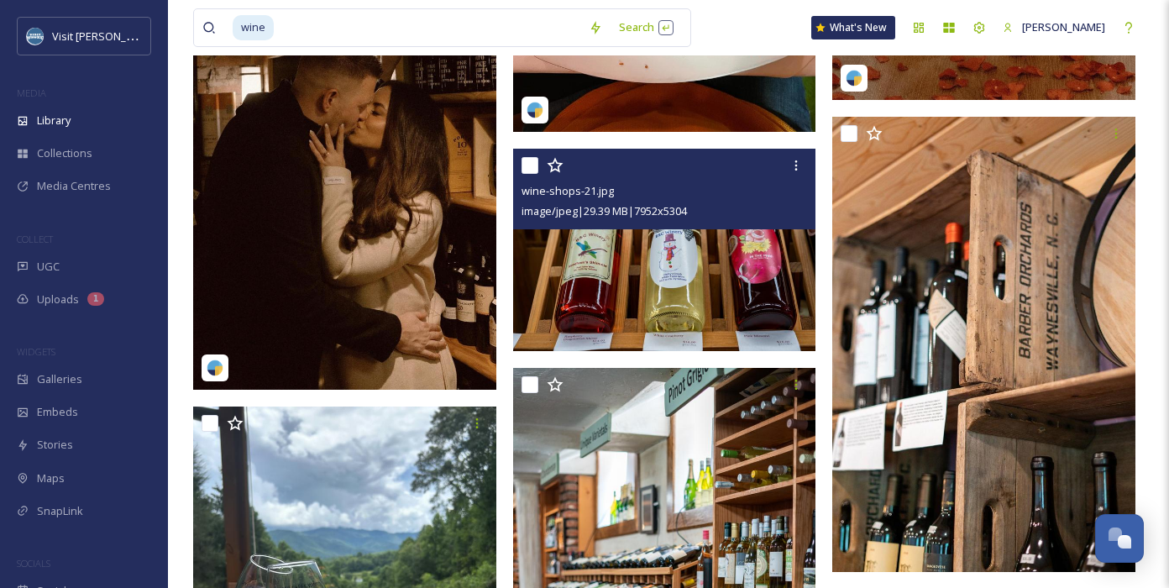
scroll to position [10836, 0]
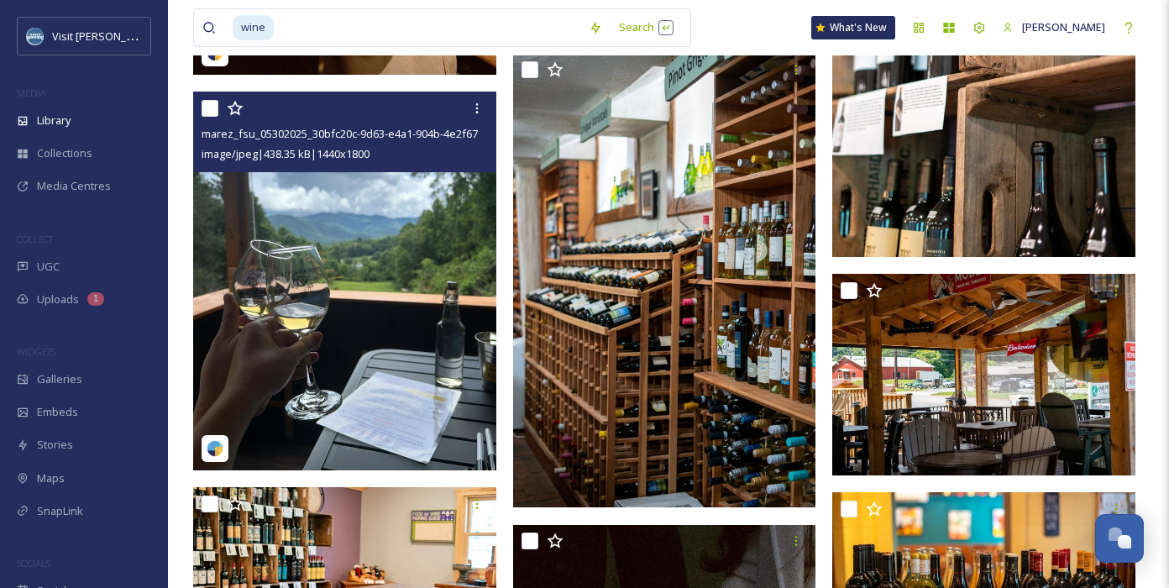
click at [386, 244] on img at bounding box center [344, 281] width 303 height 379
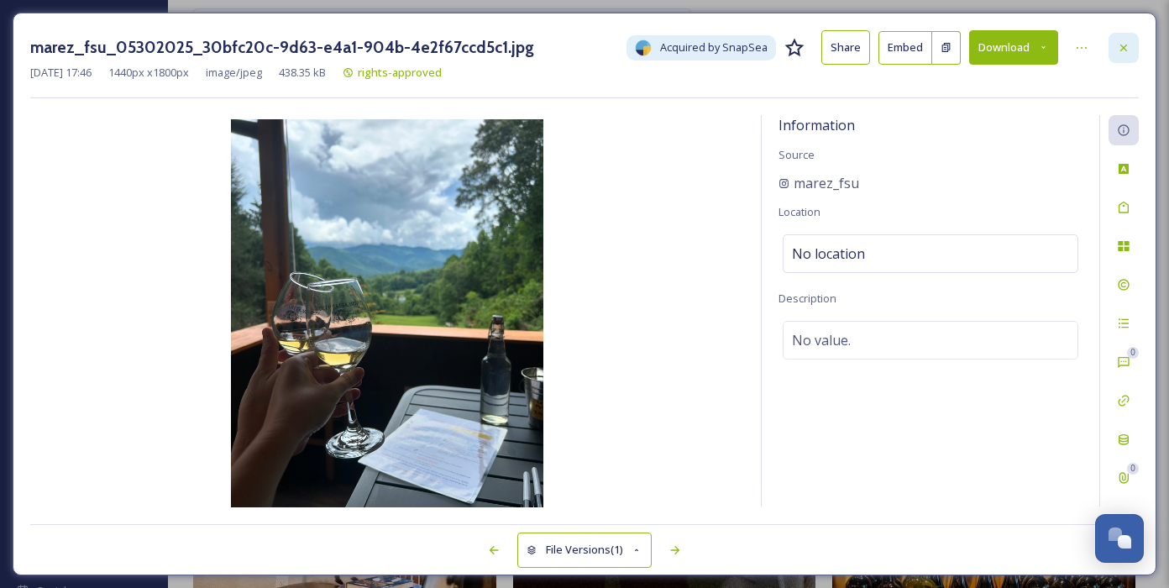
click at [996, 45] on icon at bounding box center [1123, 47] width 13 height 13
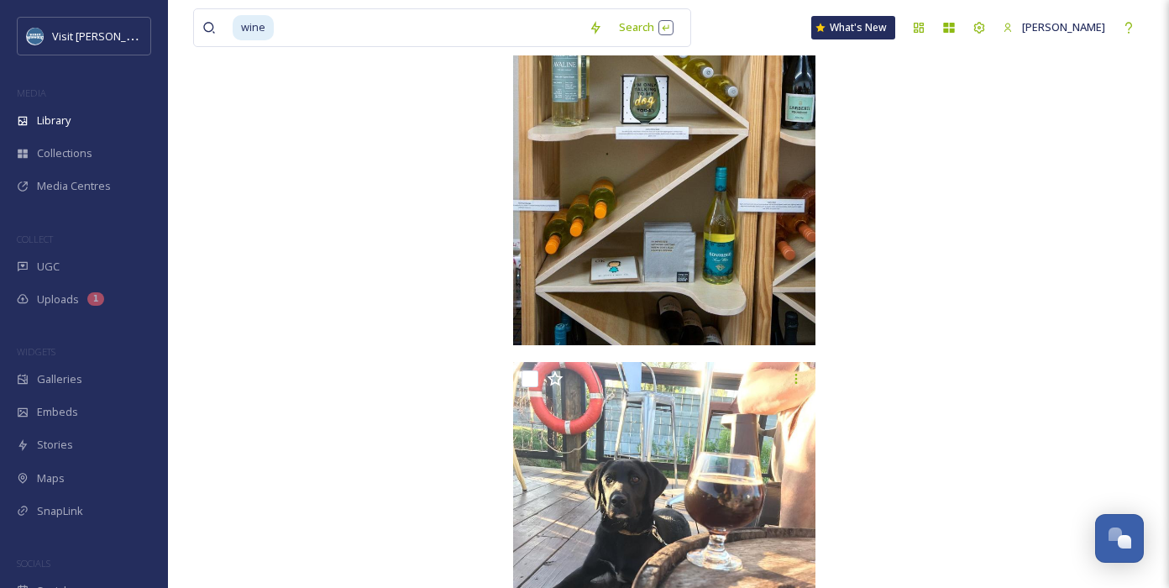
scroll to position [15788, 0]
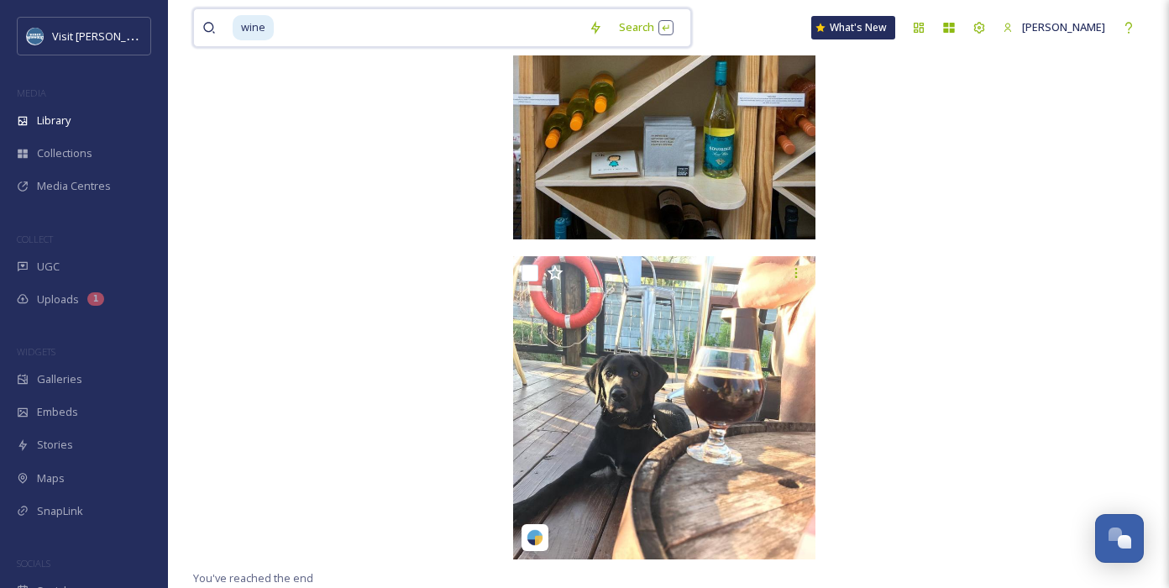
click at [298, 24] on input at bounding box center [428, 27] width 305 height 37
type input "w"
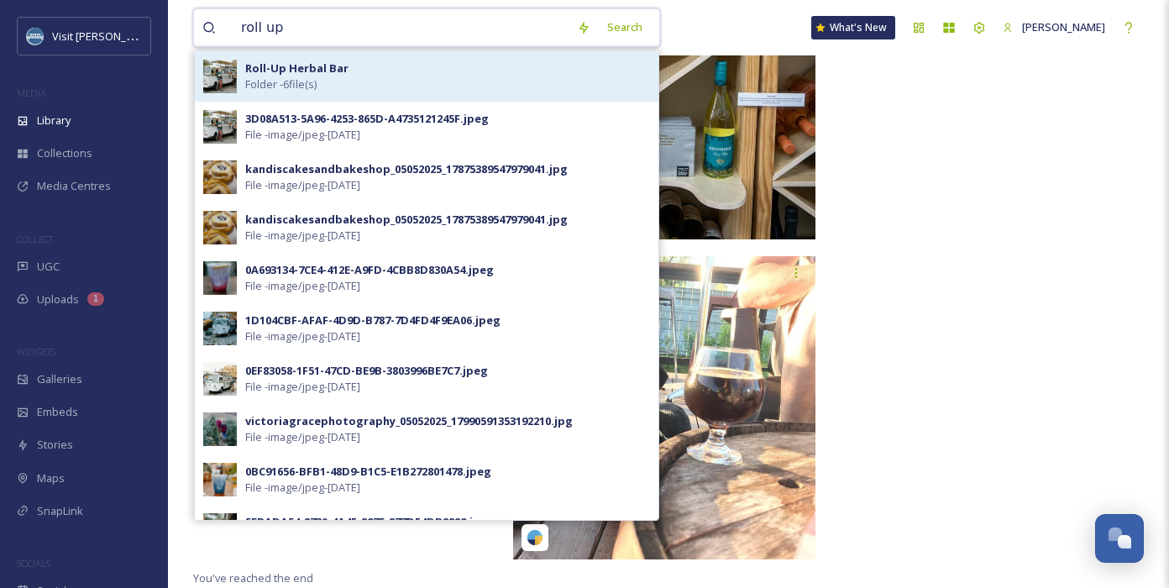
type input "roll up"
click at [389, 89] on div "Roll-Up Herbal Bar Folder - 6 file(s)" at bounding box center [447, 76] width 405 height 32
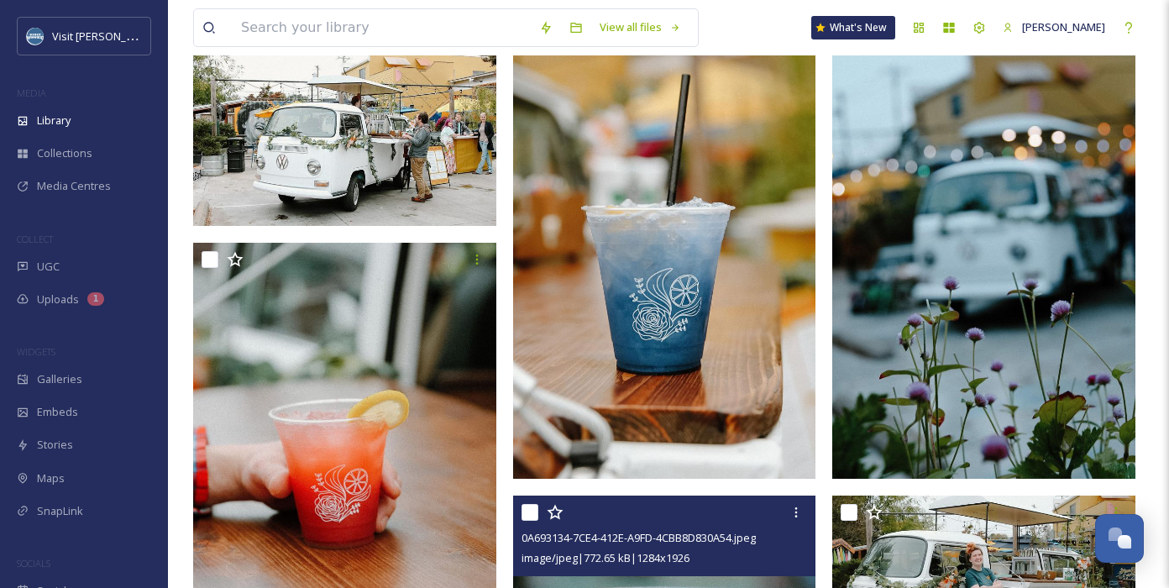
scroll to position [204, 0]
